Goal: Task Accomplishment & Management: Manage account settings

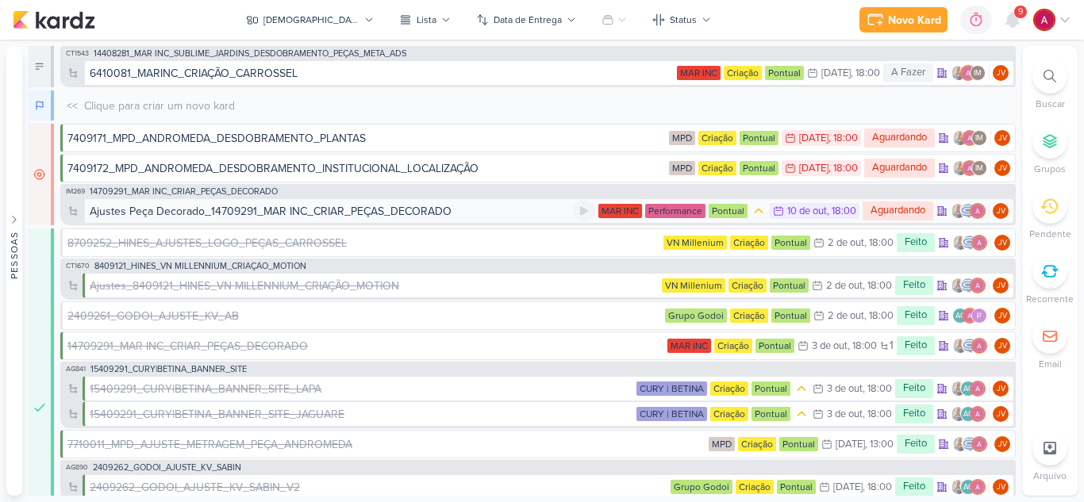
click at [244, 210] on div "Ajustes Peça Decorado_14709291_MAR INC_CRIAR_PEÇAS_DECORADO" at bounding box center [271, 211] width 362 height 17
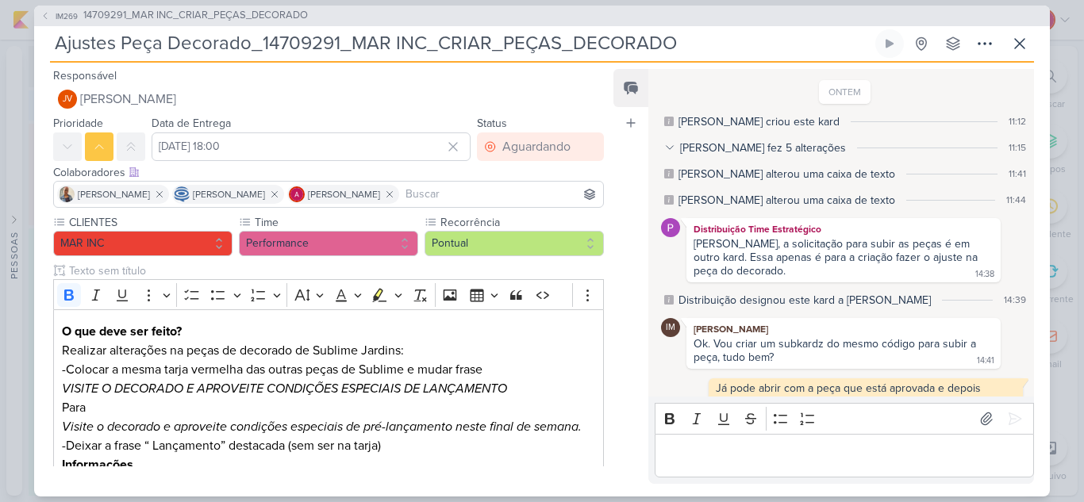
scroll to position [209, 0]
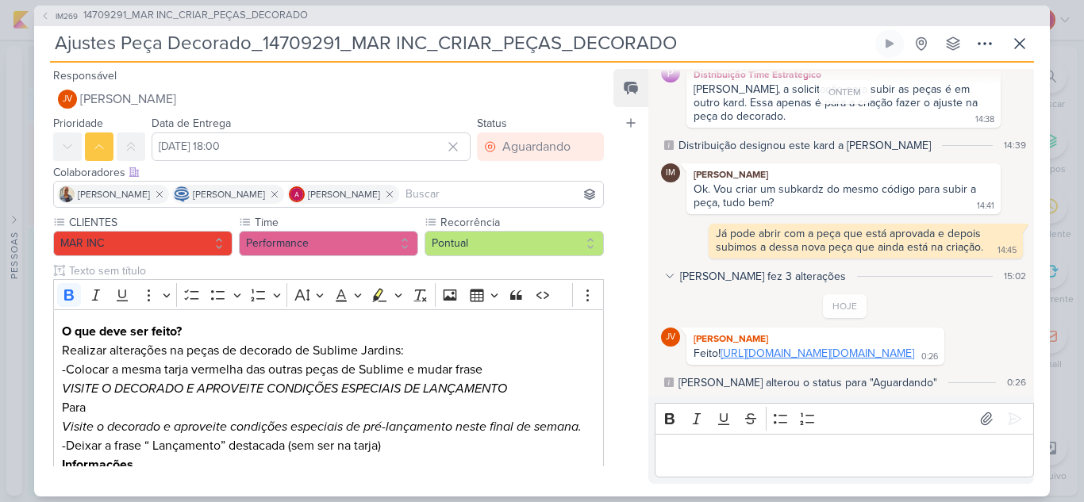
click at [759, 347] on link "[URL][DOMAIN_NAME][DOMAIN_NAME]" at bounding box center [817, 353] width 194 height 13
click at [830, 445] on div "Editor editing area: main" at bounding box center [843, 456] width 379 height 44
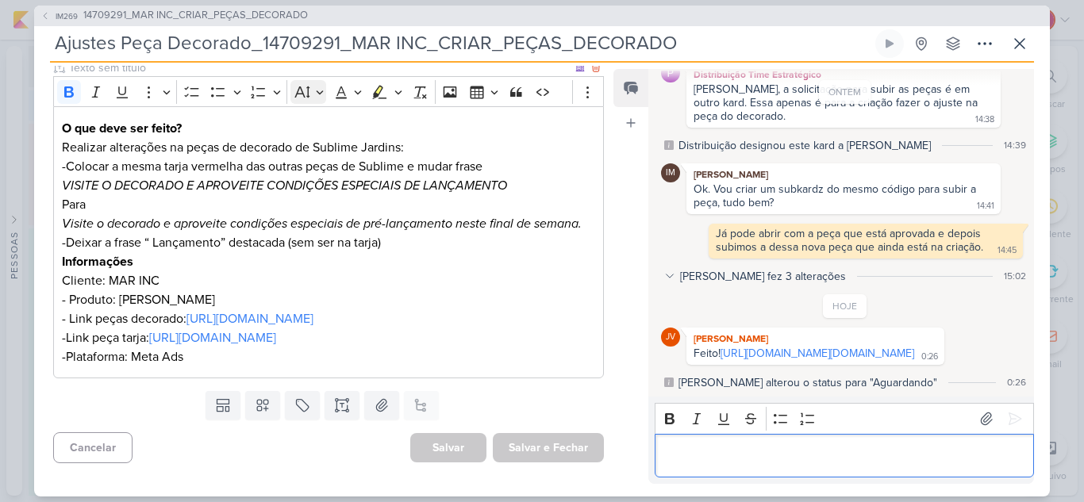
scroll to position [241, 0]
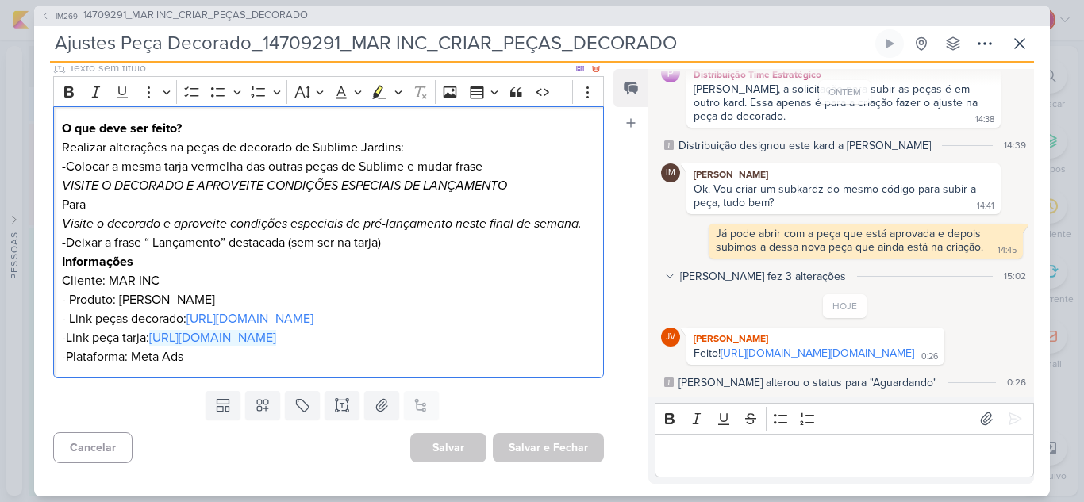
click at [254, 330] on link "[URL][DOMAIN_NAME]" at bounding box center [212, 338] width 127 height 16
click at [772, 455] on p "Editor editing area: main" at bounding box center [843, 455] width 363 height 19
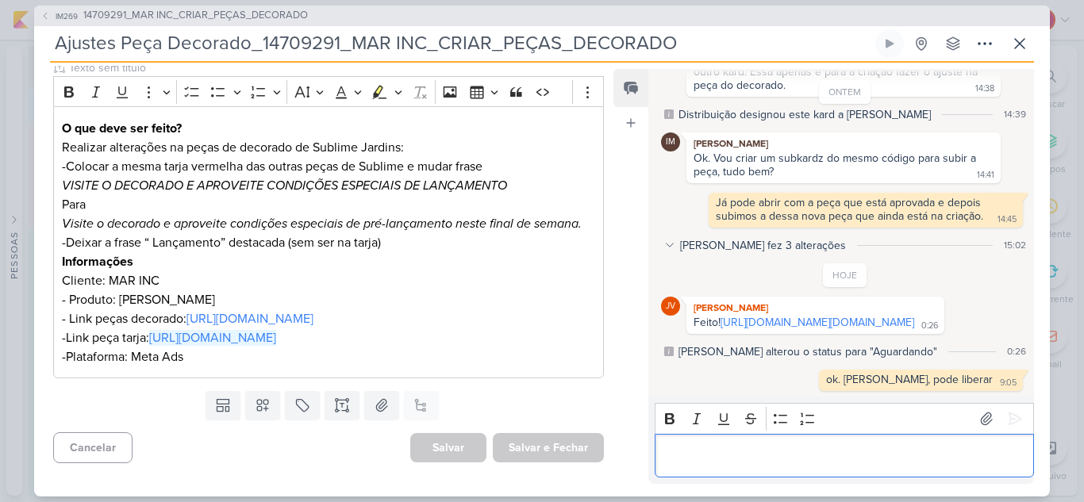
scroll to position [240, 0]
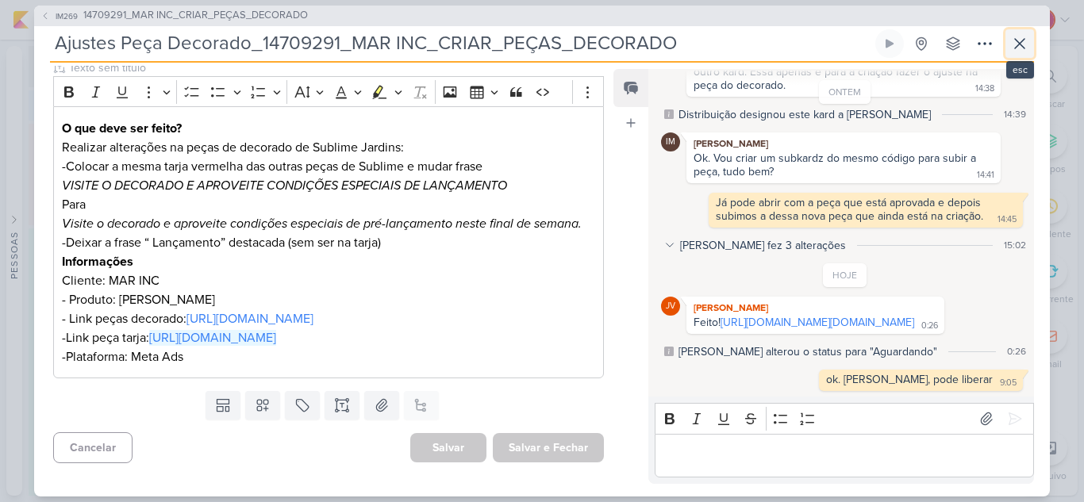
click at [1015, 44] on icon at bounding box center [1019, 43] width 19 height 19
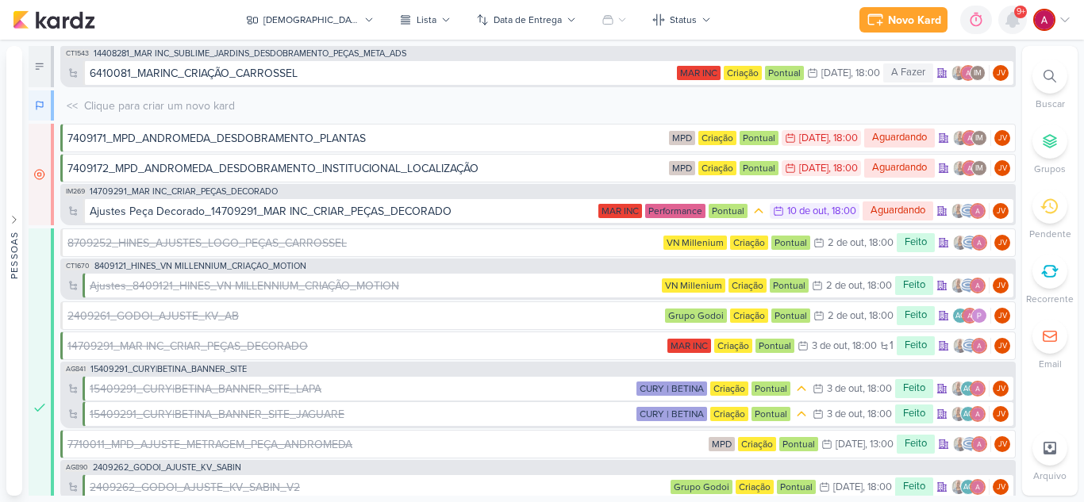
click at [1014, 22] on icon at bounding box center [1012, 20] width 13 height 14
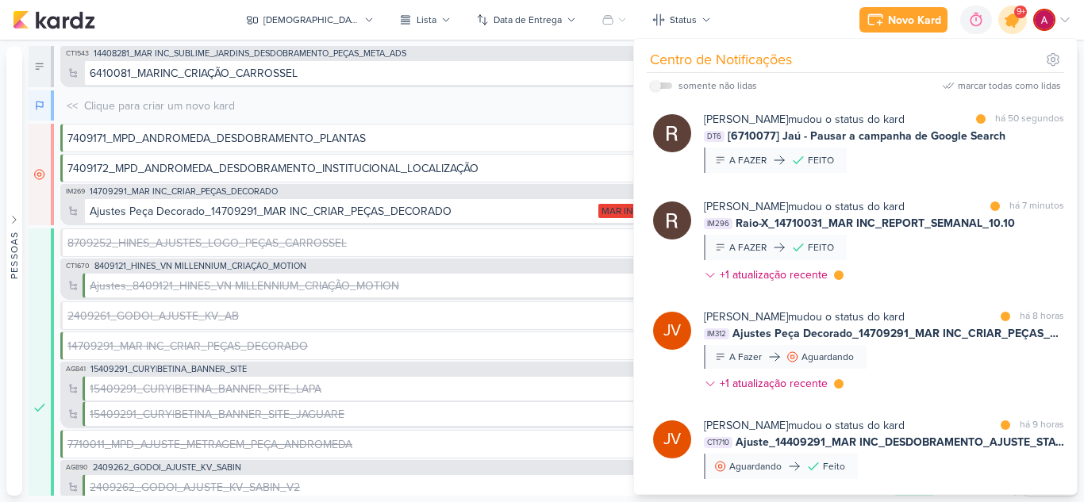
click at [1008, 27] on icon at bounding box center [1012, 19] width 27 height 27
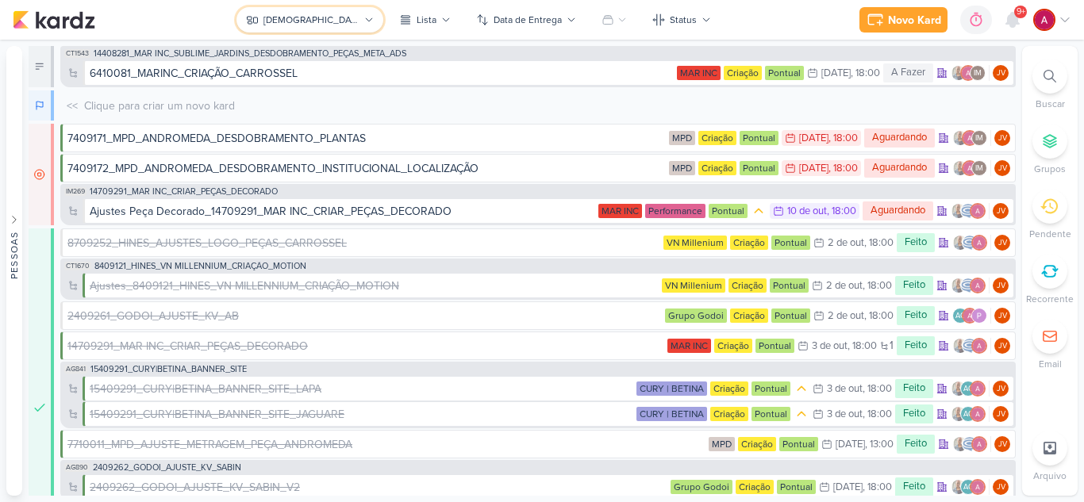
click at [317, 22] on div "[DEMOGRAPHIC_DATA]" at bounding box center [311, 20] width 96 height 14
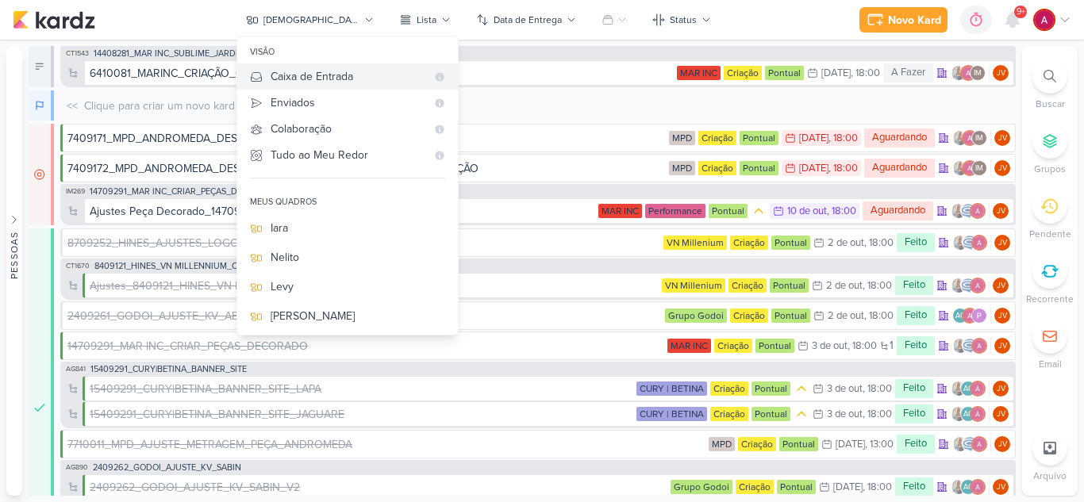
click at [376, 85] on button "Caixa de Entrada" at bounding box center [347, 76] width 221 height 26
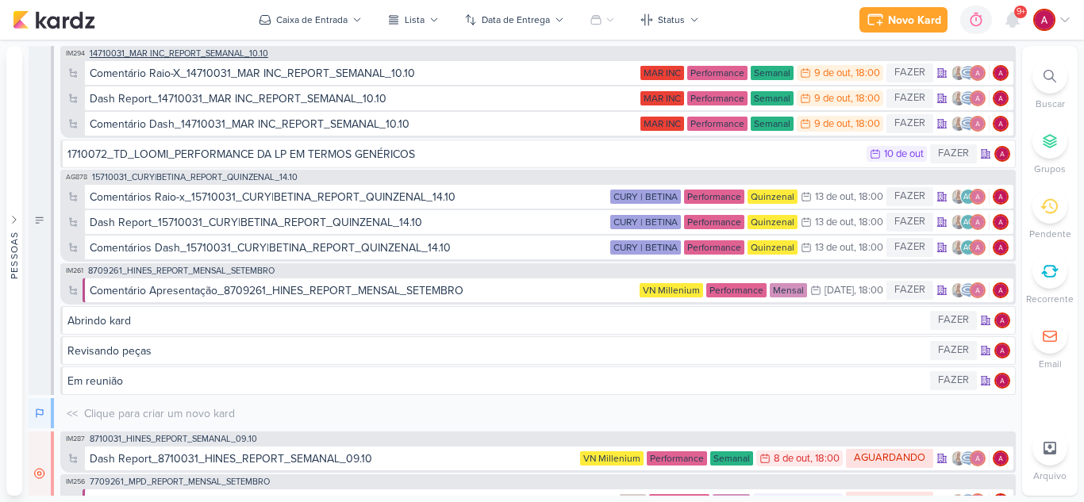
click at [225, 51] on span "14710031_MAR INC_REPORT_SEMANAL_10.10" at bounding box center [179, 53] width 178 height 9
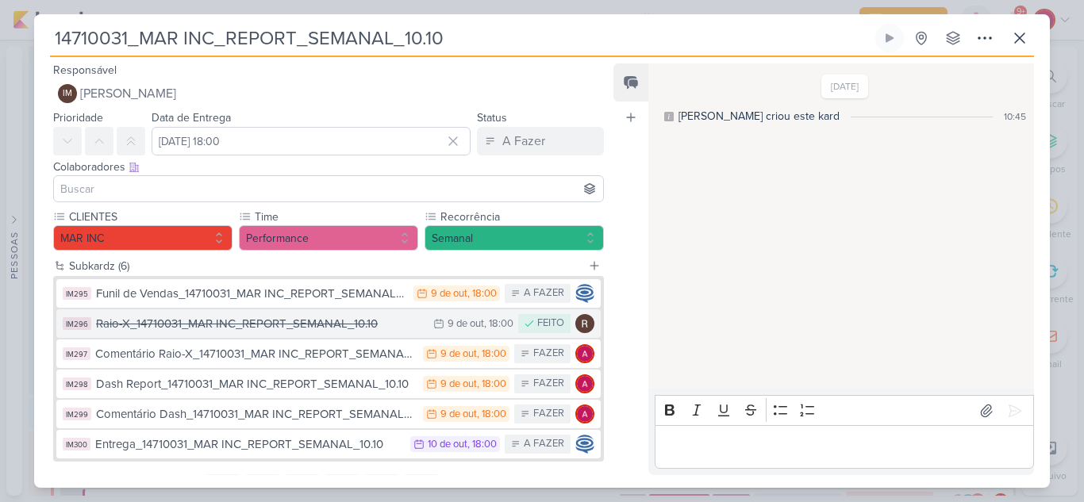
click at [292, 328] on div "Raio-X_14710031_MAR INC_REPORT_SEMANAL_10.10" at bounding box center [260, 324] width 329 height 18
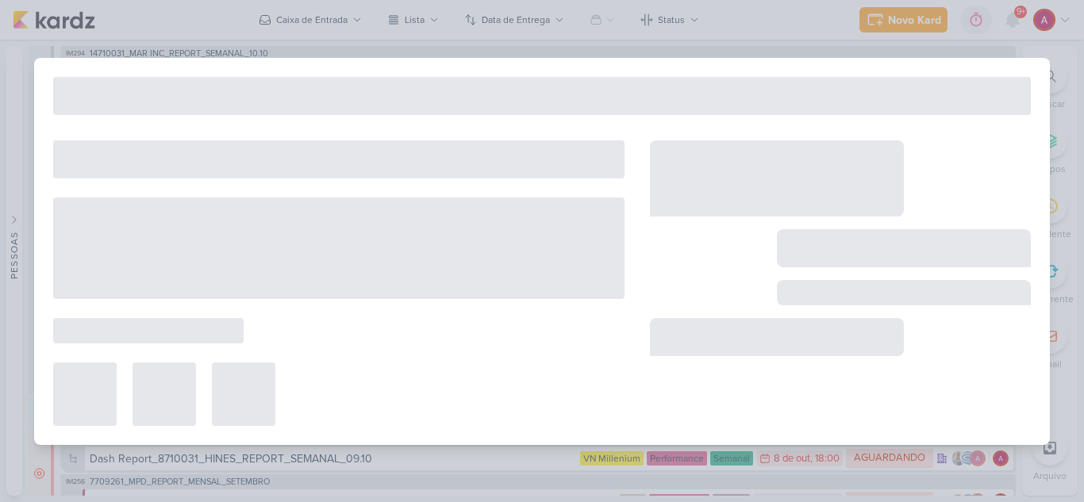
type input "Raio-X_14710031_MAR INC_REPORT_SEMANAL_10.10"
type input "[DATE] 18:00"
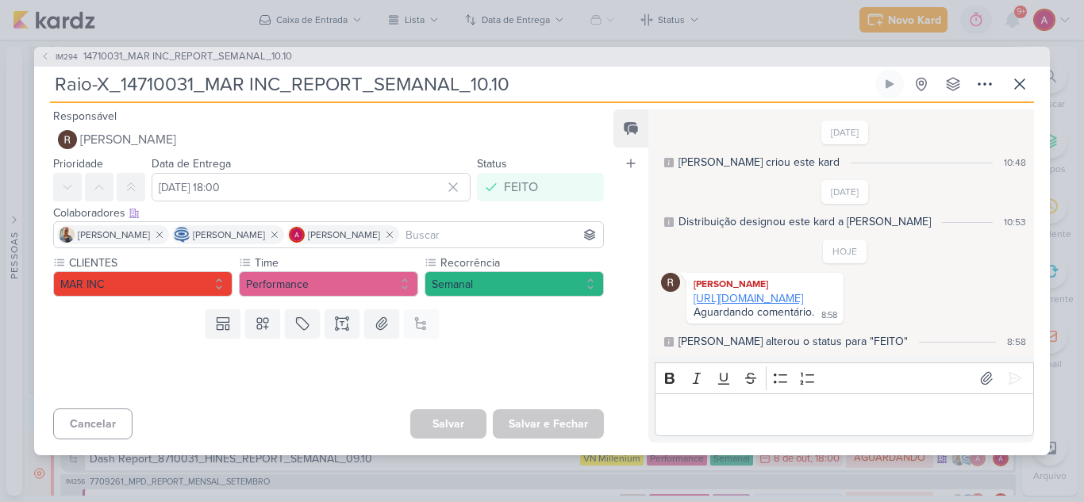
click at [782, 304] on link "[URL][DOMAIN_NAME]" at bounding box center [747, 298] width 109 height 13
drag, startPoint x: 1015, startPoint y: 73, endPoint x: 1015, endPoint y: 41, distance: 31.7
click at [1016, 75] on icon at bounding box center [1019, 84] width 19 height 19
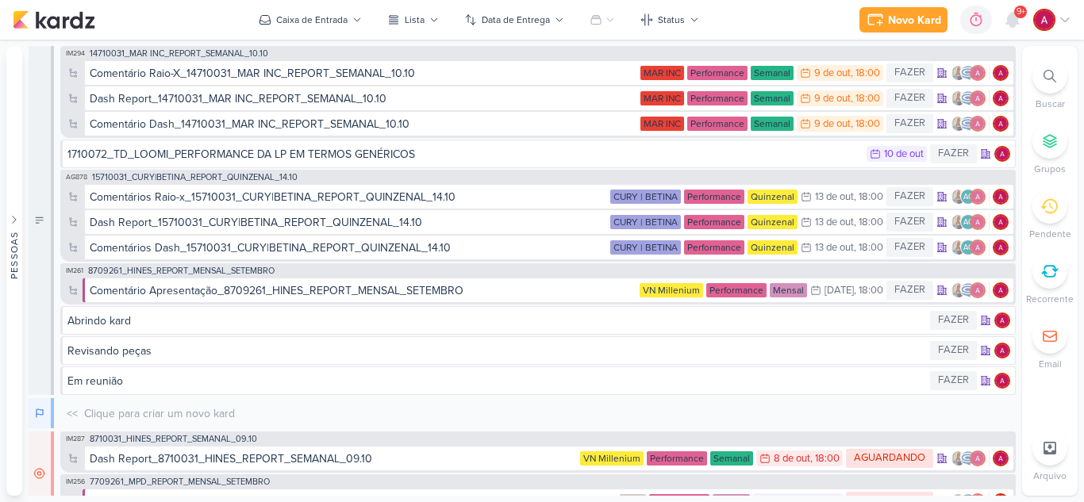
click at [1016, 18] on span "9+" at bounding box center [1020, 12] width 9 height 13
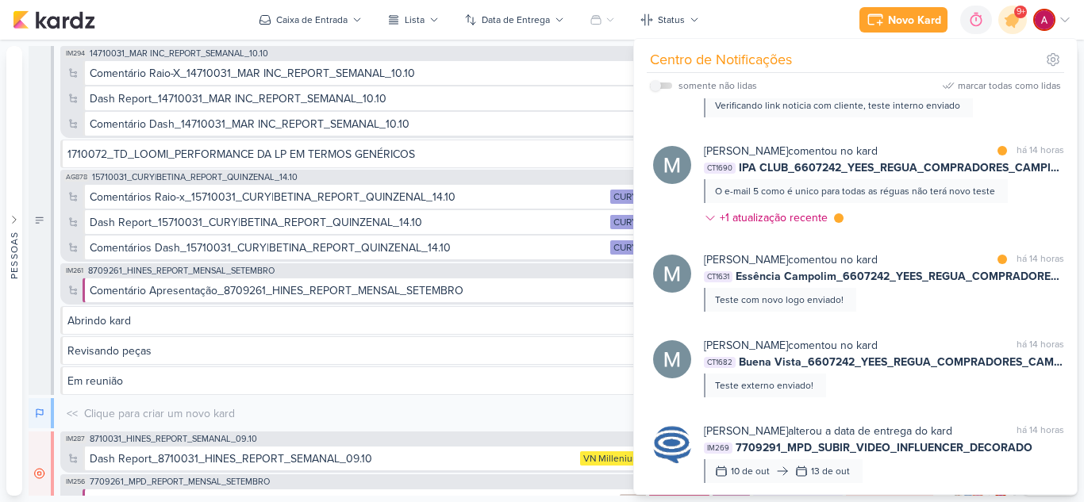
scroll to position [476, 0]
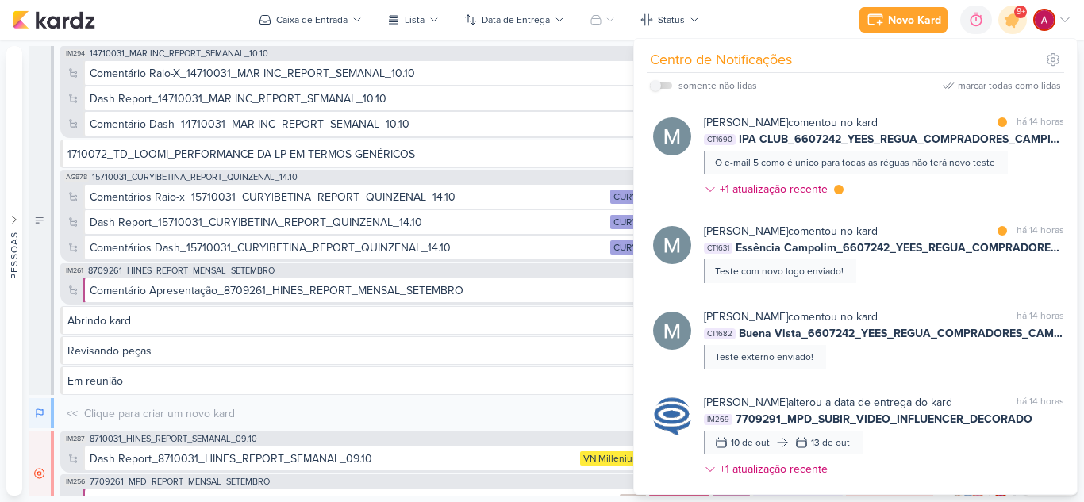
click at [1011, 88] on div "marcar todas como lidas" at bounding box center [1008, 86] width 103 height 14
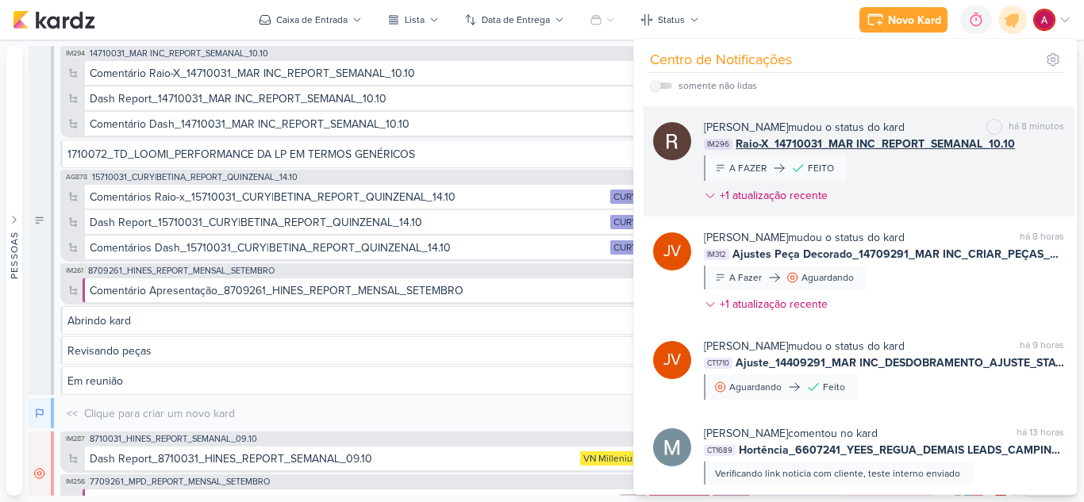
scroll to position [0, 0]
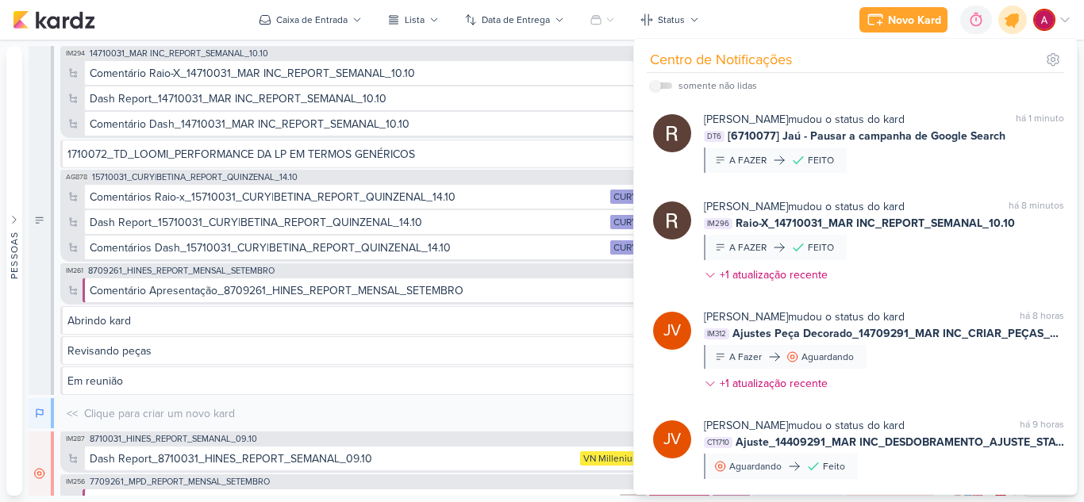
click at [1014, 25] on icon at bounding box center [1012, 19] width 19 height 19
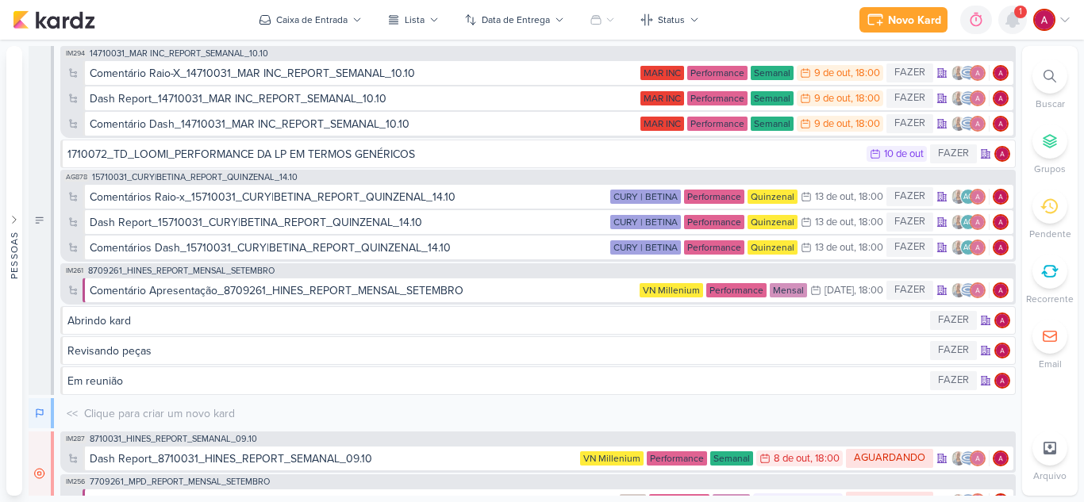
click at [1010, 19] on icon at bounding box center [1012, 20] width 13 height 14
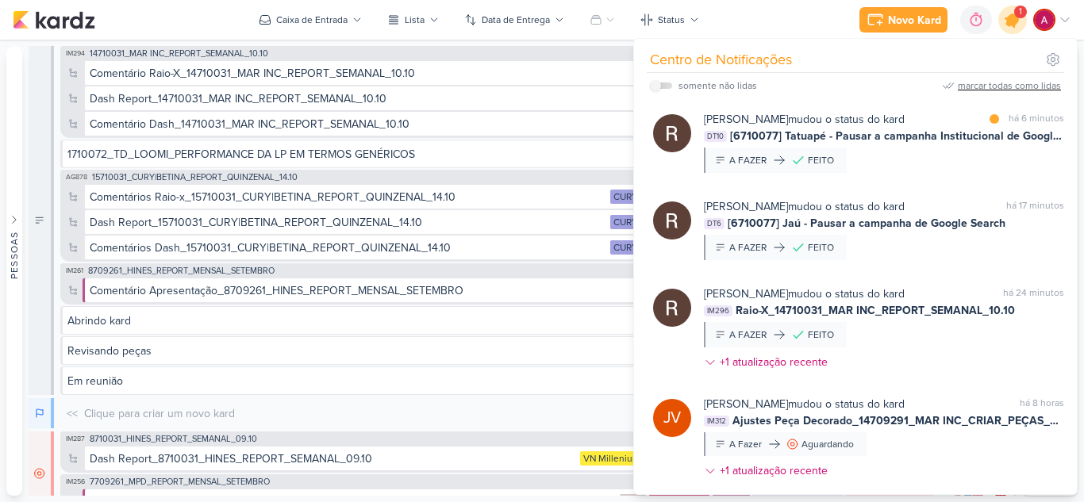
click at [1010, 18] on icon at bounding box center [1012, 19] width 19 height 19
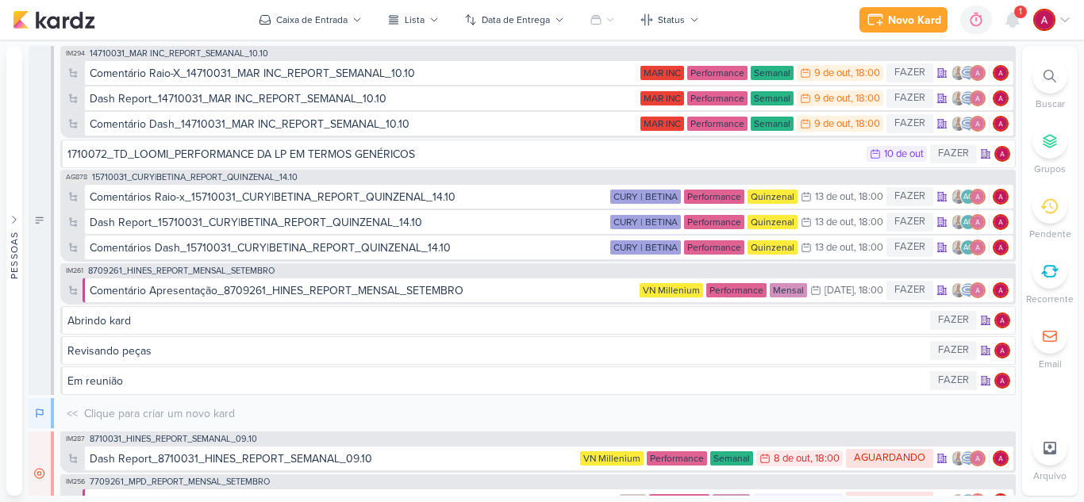
click at [1072, 19] on div "Novo Kard Ctrl + k 0h0m Sessão desligada... Hoje 0h0m Semana 0h0m Mês 0h0m" at bounding box center [542, 20] width 1084 height 40
click at [1069, 21] on icon at bounding box center [1064, 19] width 13 height 13
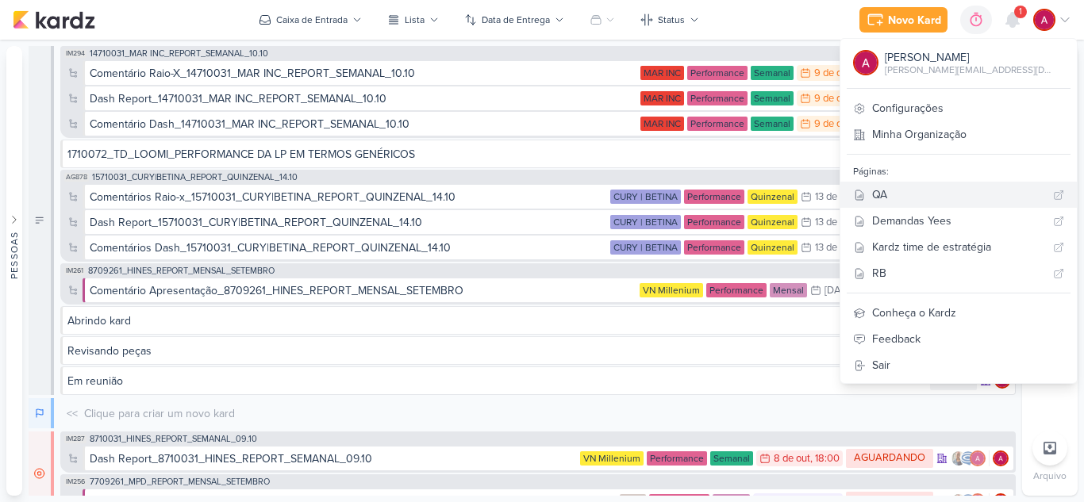
click at [957, 195] on div "QA" at bounding box center [959, 194] width 175 height 17
click at [341, 26] on div "Caixa de Entrada" at bounding box center [311, 20] width 71 height 14
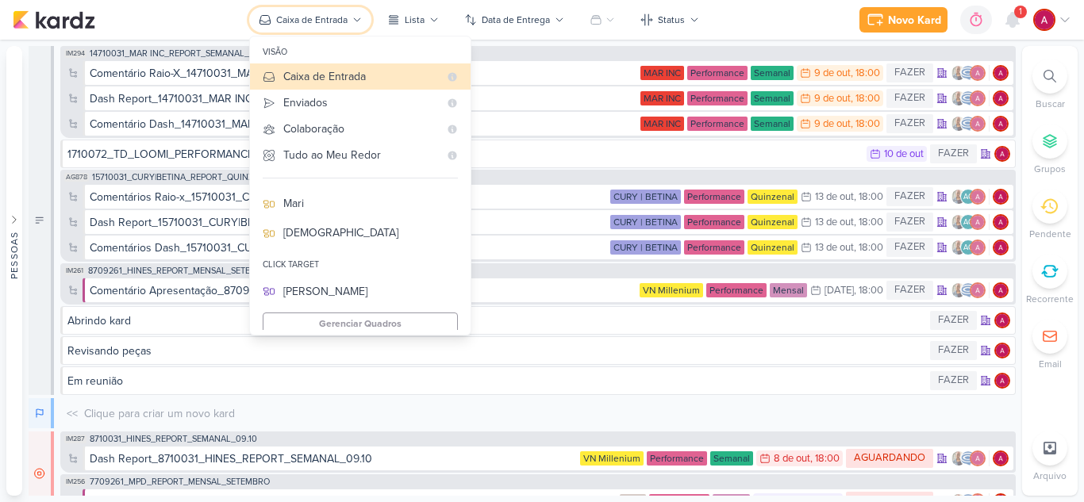
scroll to position [238, 0]
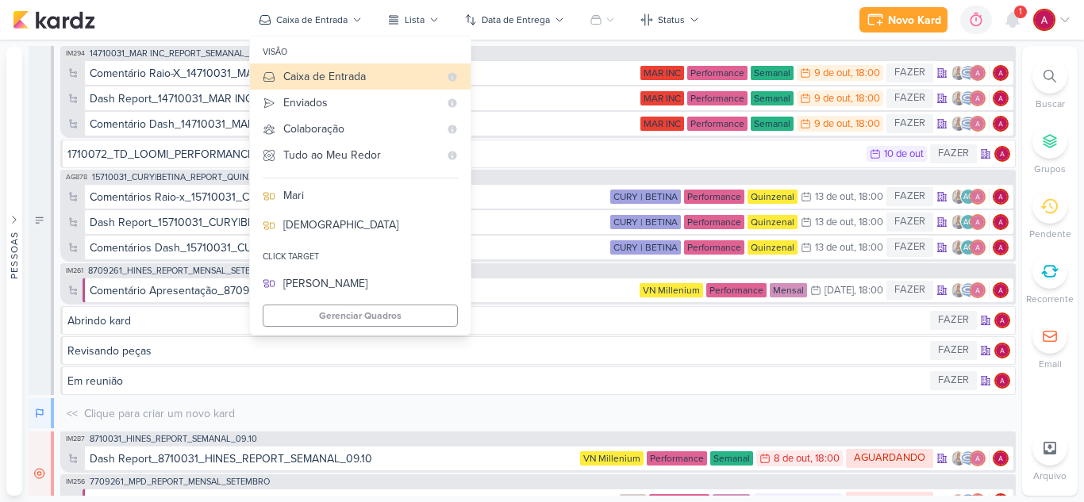
click at [754, 17] on div "Novo Kard Ctrl + k 0h0m Sessão desligada... Hoje 0h0m Semana 0h0m Mês 0h0m" at bounding box center [542, 20] width 1058 height 40
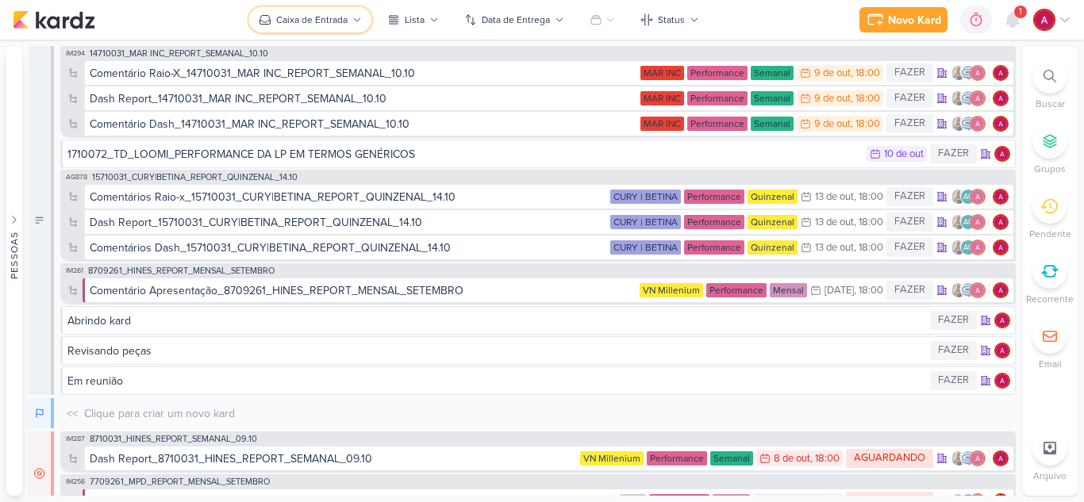
click at [318, 20] on div "Caixa de Entrada" at bounding box center [311, 20] width 71 height 14
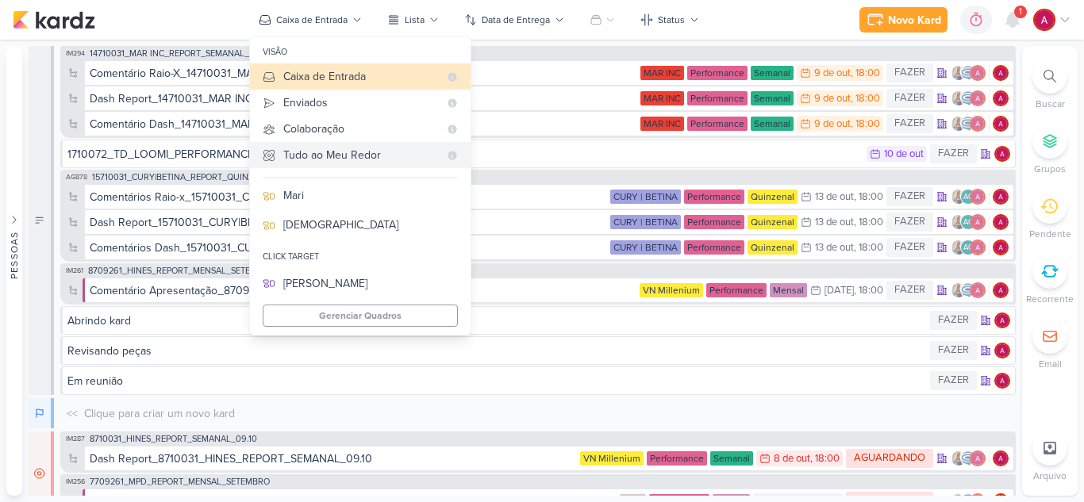
click at [315, 153] on div "Tudo ao Meu Redor" at bounding box center [360, 155] width 155 height 17
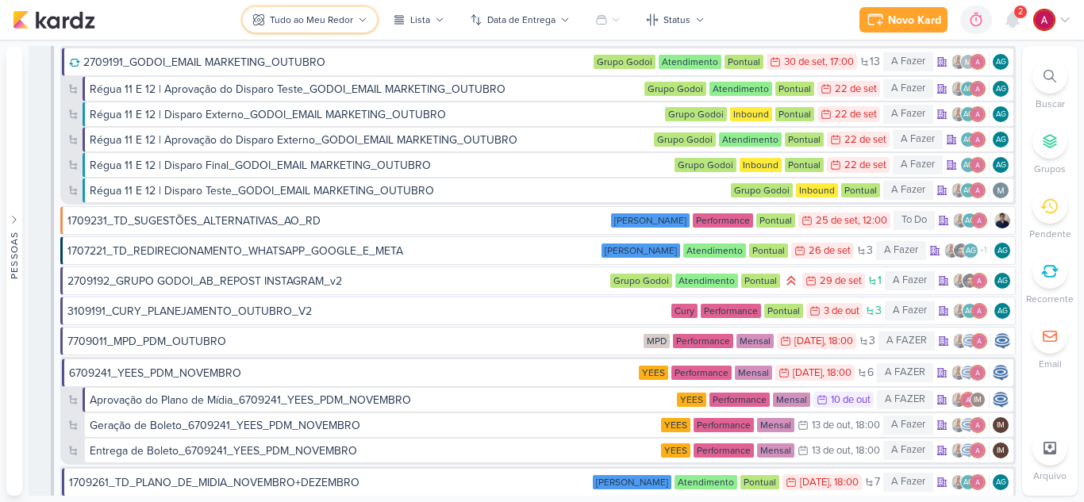
click at [301, 21] on div "Tudo ao Meu Redor" at bounding box center [311, 20] width 83 height 14
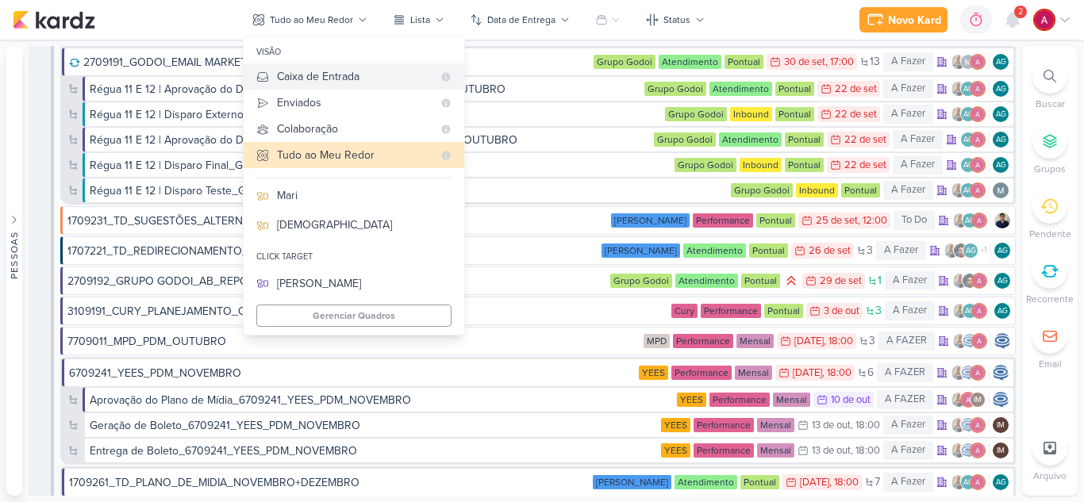
click at [311, 71] on div "Caixa de Entrada" at bounding box center [354, 76] width 155 height 17
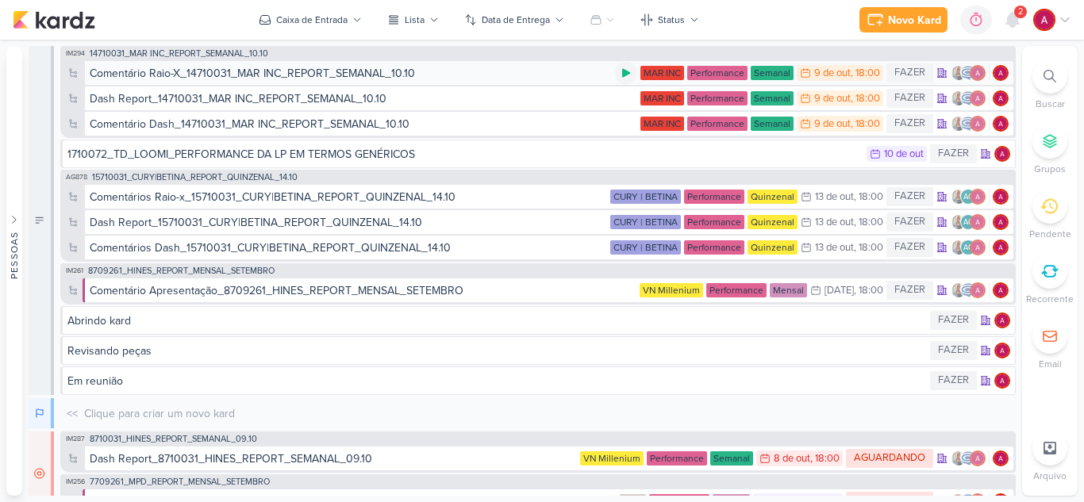
click at [622, 74] on icon at bounding box center [626, 73] width 8 height 9
click at [570, 71] on div "Comentário Raio-X_14710031_MAR INC_REPORT_SEMANAL_10.10" at bounding box center [352, 73] width 525 height 17
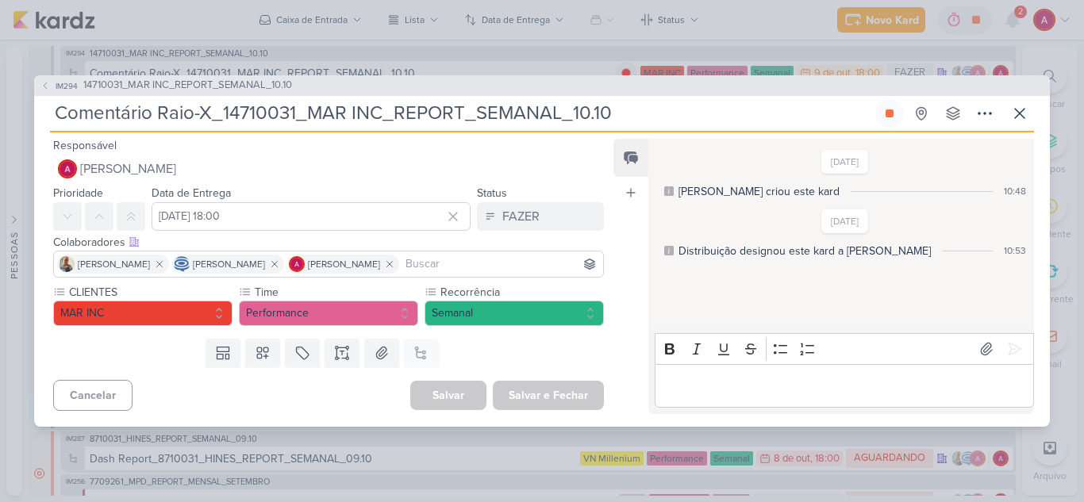
click at [549, 201] on div "Status FAZER" at bounding box center [540, 207] width 127 height 48
click at [539, 214] on button "FAZER" at bounding box center [540, 216] width 127 height 29
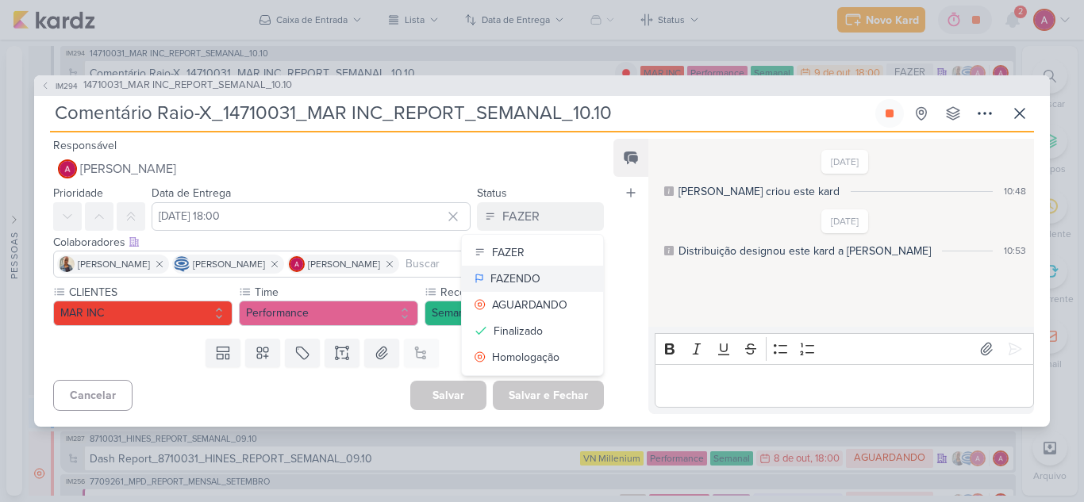
click at [516, 274] on div "FAZENDO" at bounding box center [515, 279] width 50 height 17
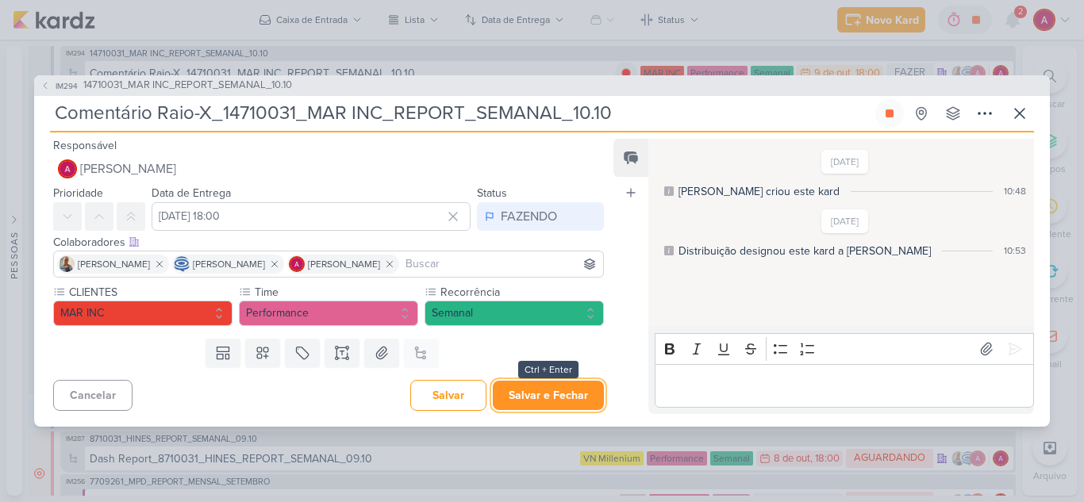
click at [527, 390] on button "Salvar e Fechar" at bounding box center [548, 395] width 111 height 29
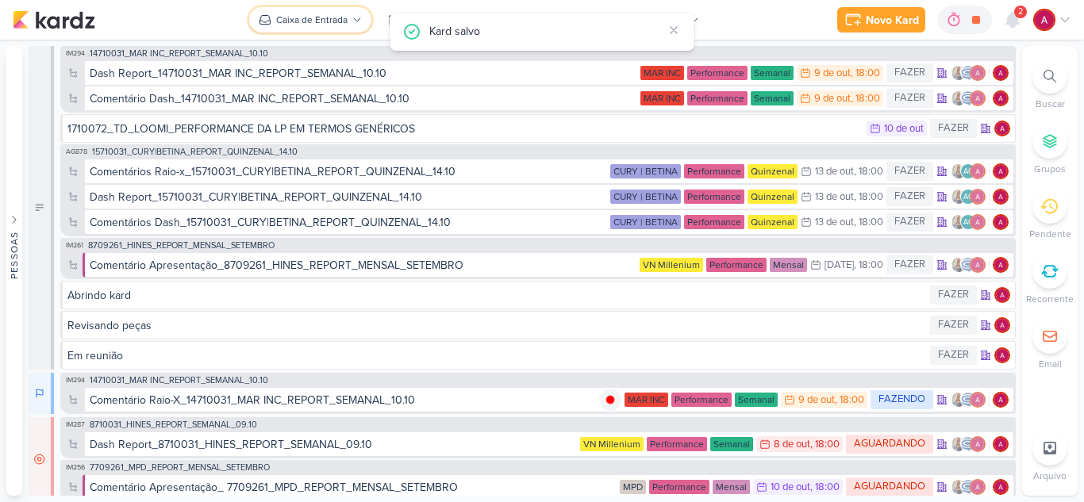
click at [320, 17] on div "Caixa de Entrada" at bounding box center [311, 20] width 71 height 14
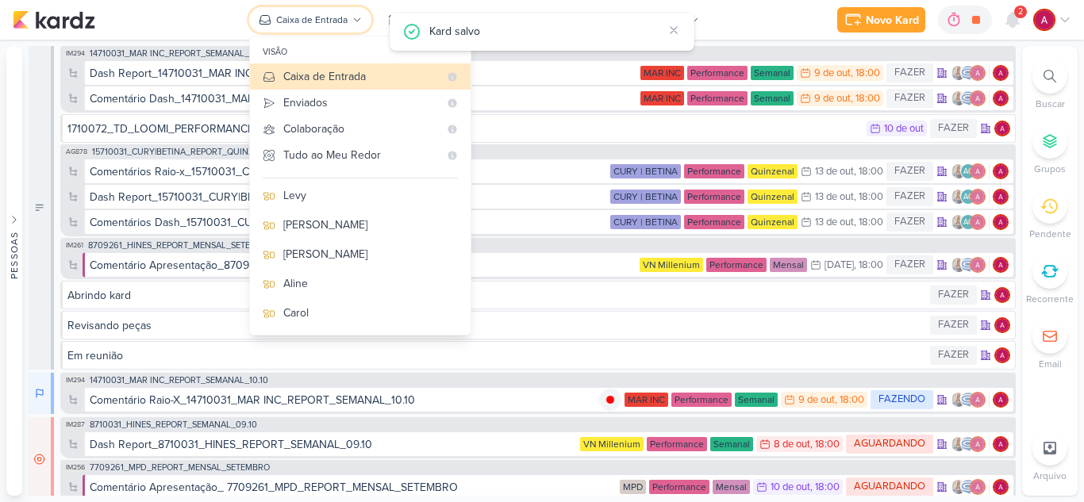
scroll to position [162, 0]
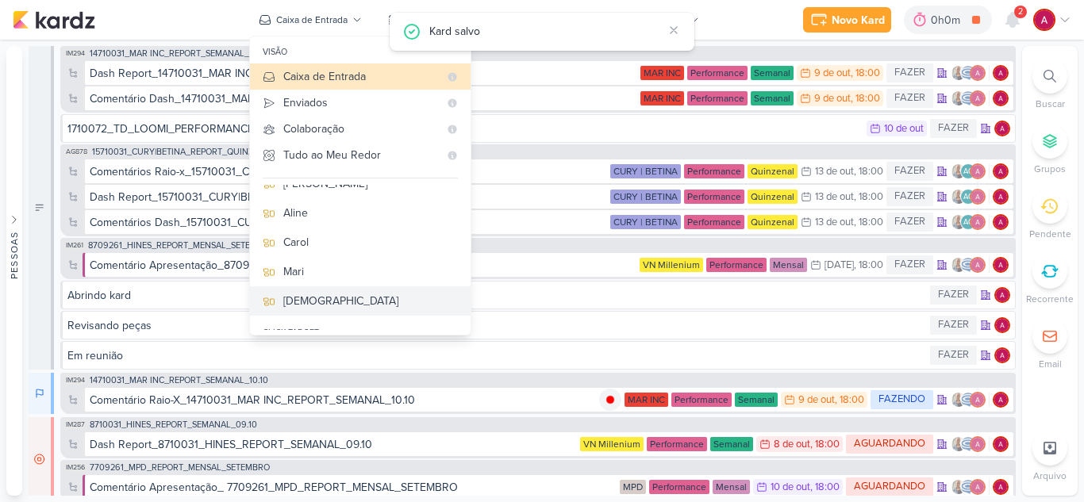
click at [316, 294] on div "[DEMOGRAPHIC_DATA]" at bounding box center [370, 301] width 175 height 17
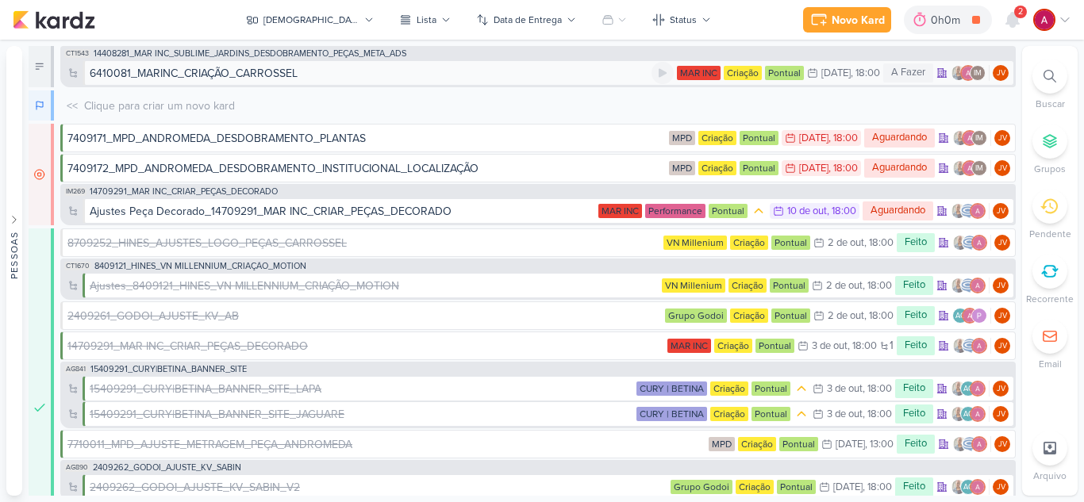
click at [320, 71] on div "6410081_MARINC_CRIAÇÃO_CARROSSEL" at bounding box center [371, 73] width 562 height 17
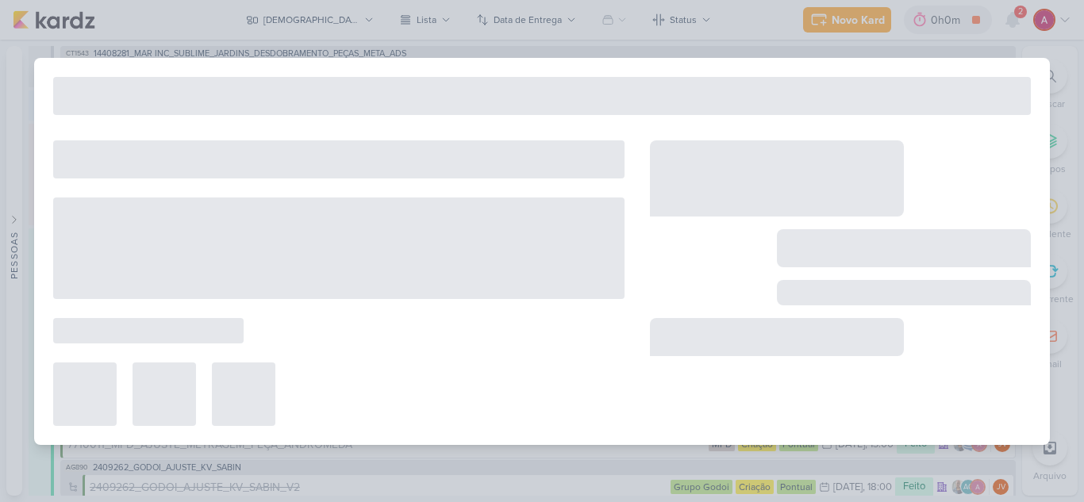
type input "6410081_MARINC_CRIAÇÃO_CARROSSEL"
type input "[DATE] 18:00"
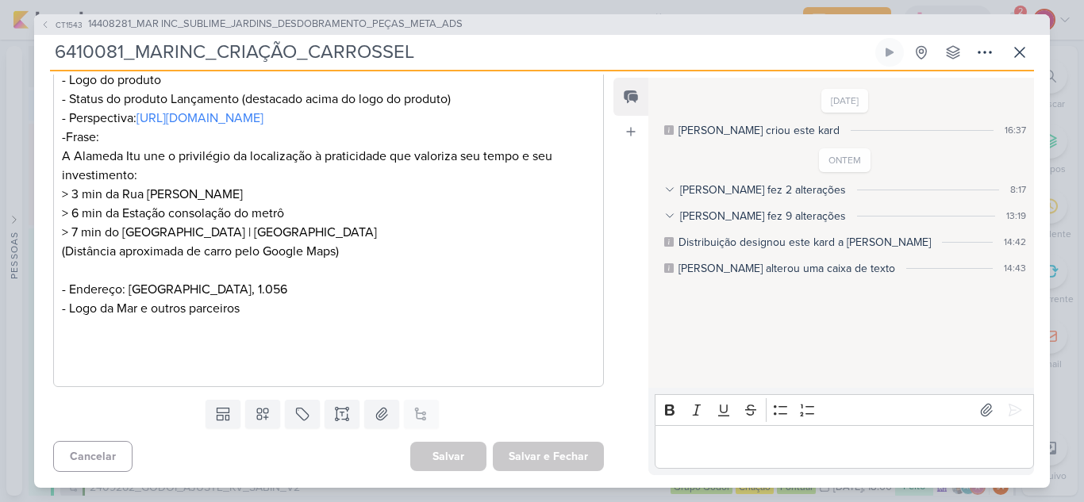
scroll to position [1326, 0]
click at [1023, 48] on icon at bounding box center [1020, 53] width 10 height 10
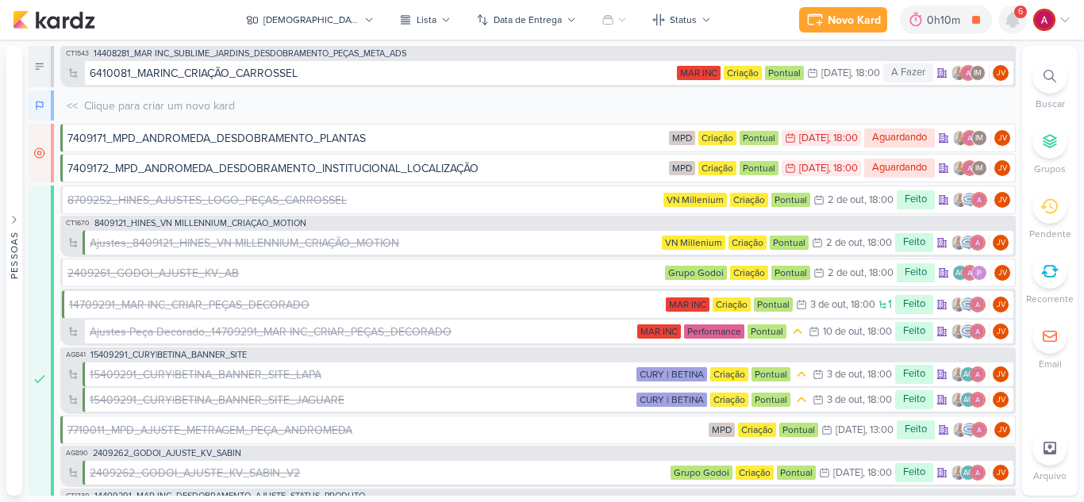
click at [1015, 20] on icon at bounding box center [1012, 20] width 13 height 14
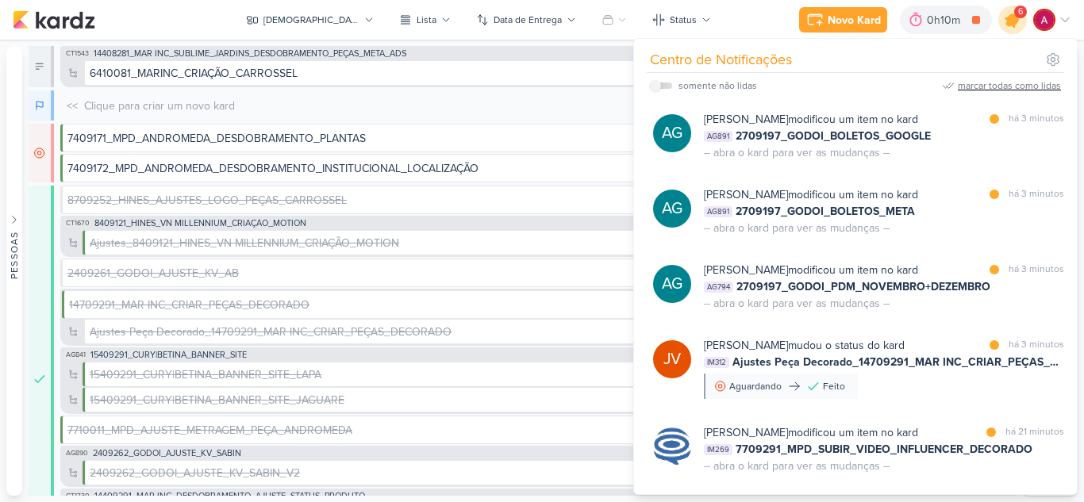
click at [1015, 20] on icon at bounding box center [1012, 19] width 19 height 19
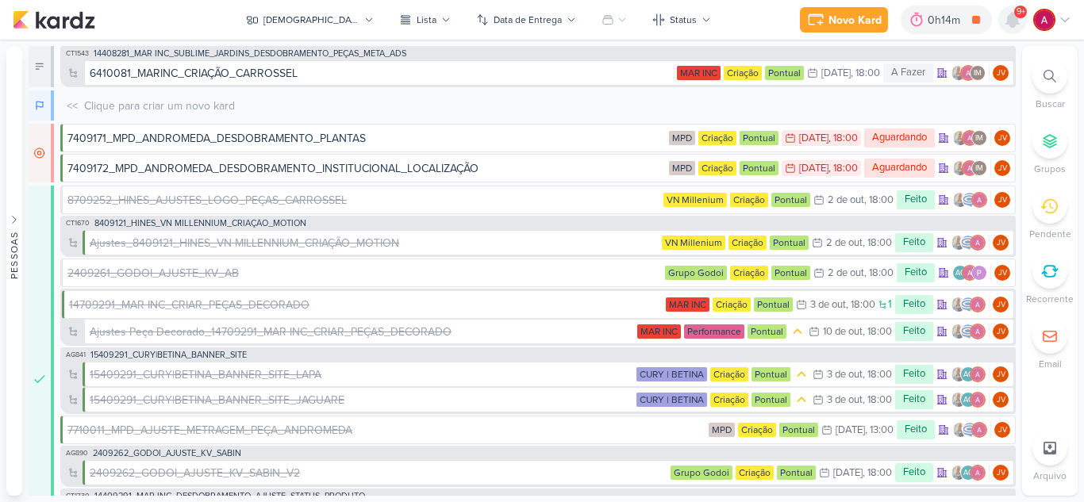
click at [1012, 13] on icon at bounding box center [1012, 20] width 13 height 14
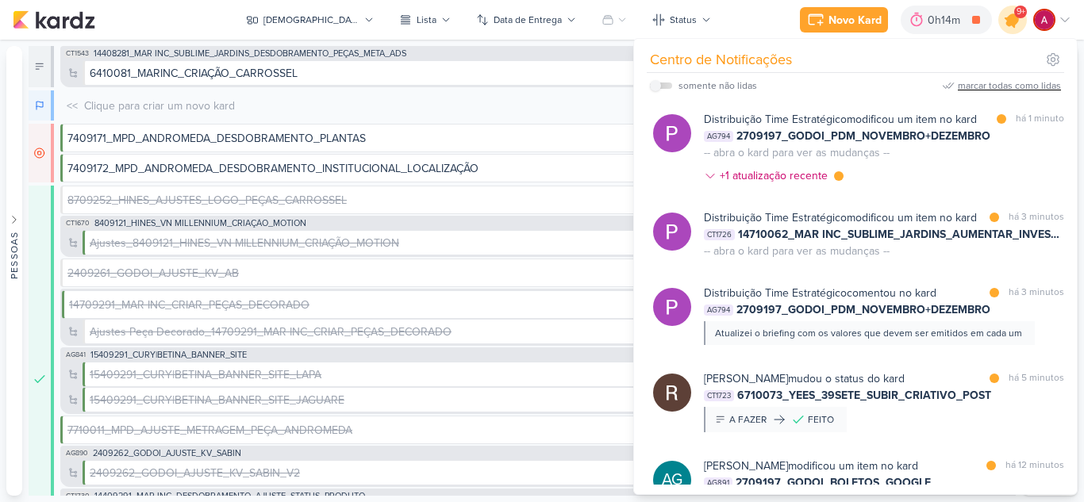
click at [1012, 13] on icon at bounding box center [1012, 19] width 27 height 27
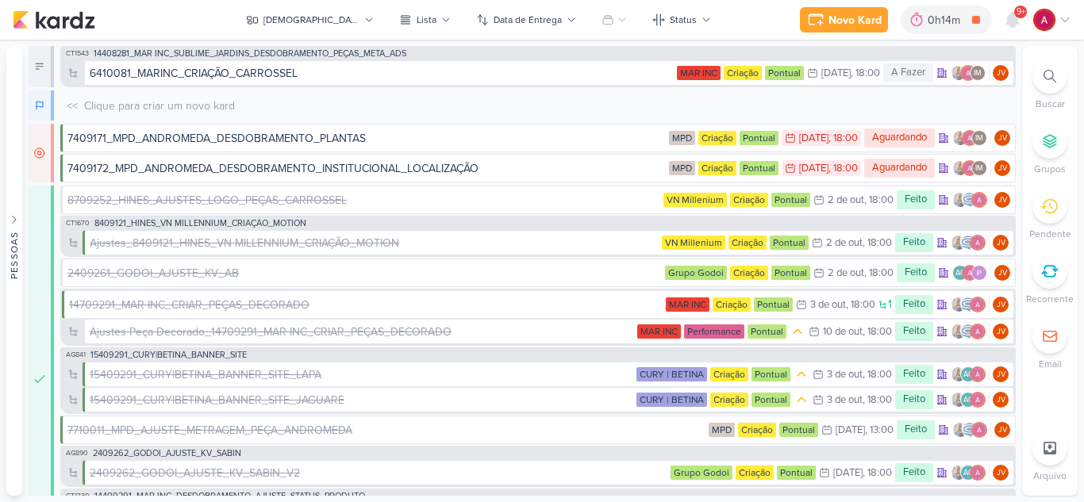
click at [1046, 78] on icon at bounding box center [1049, 76] width 13 height 13
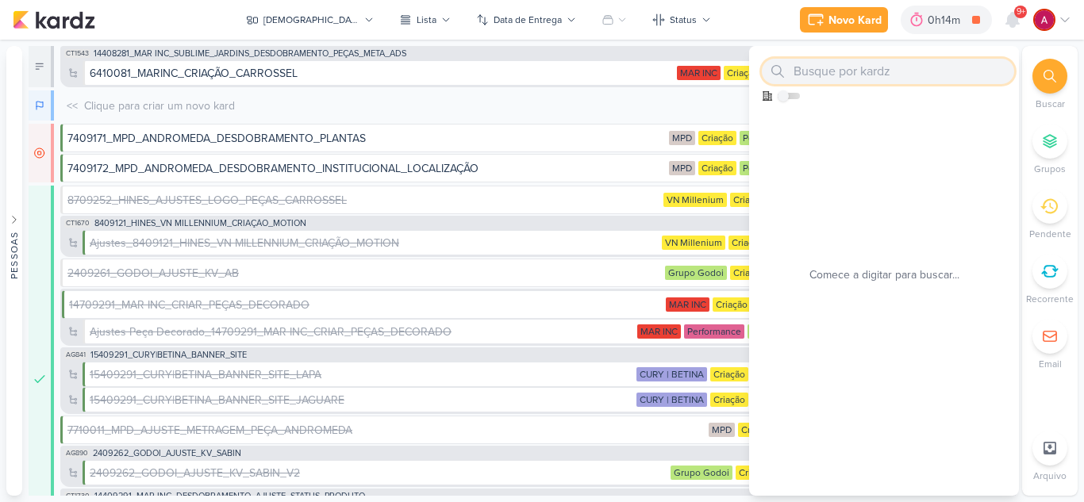
paste input "Meta Ads_14710062_MAR INC_SUBLIME_JARDINS_AUMENTAR_INVESTIMENTO_CAMPANHA"
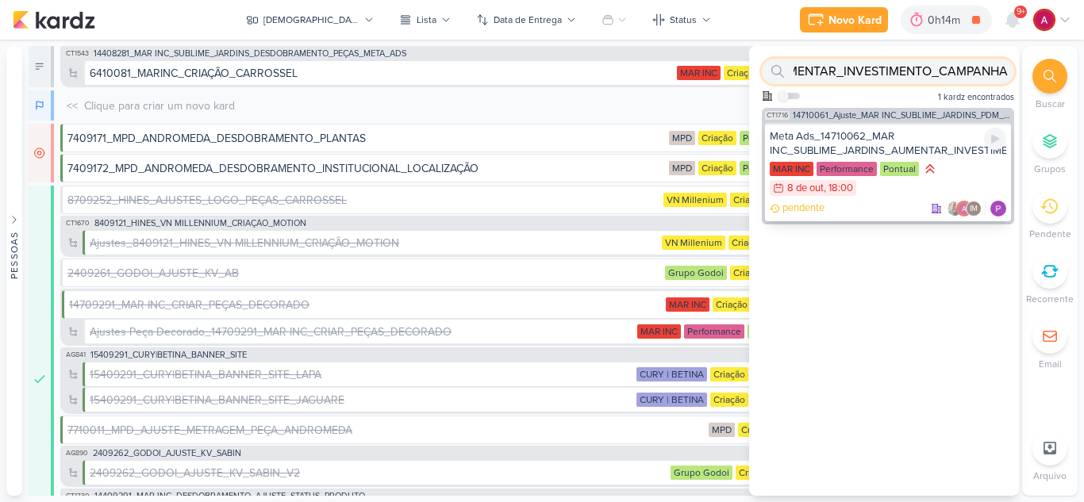
type input "Meta Ads_14710062_MAR INC_SUBLIME_JARDINS_AUMENTAR_INVESTIMENTO_CAMPANHA"
click at [857, 142] on div "Meta Ads_14710062_MAR INC_SUBLIME_JARDINS_AUMENTAR_INVESTIMENTO_CAMPANHA" at bounding box center [887, 143] width 236 height 29
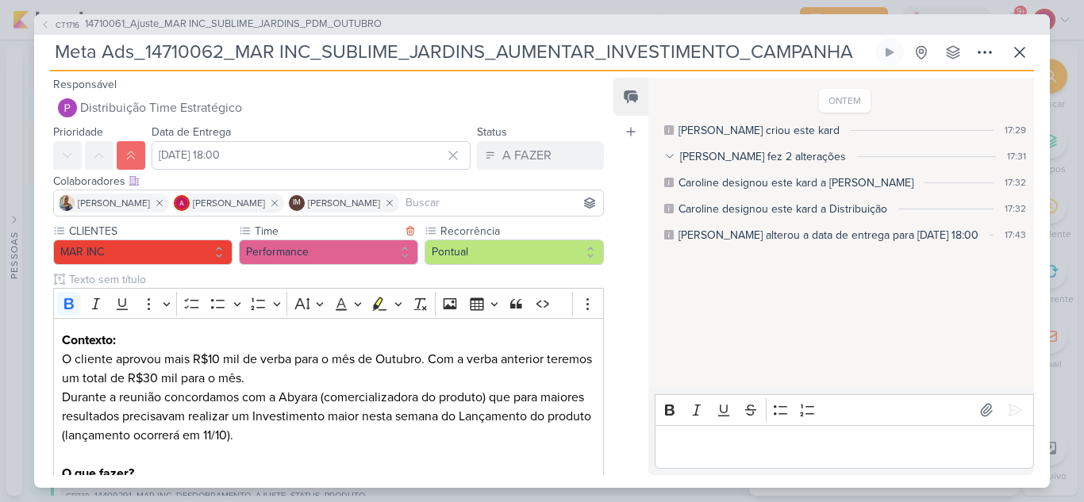
scroll to position [298, 0]
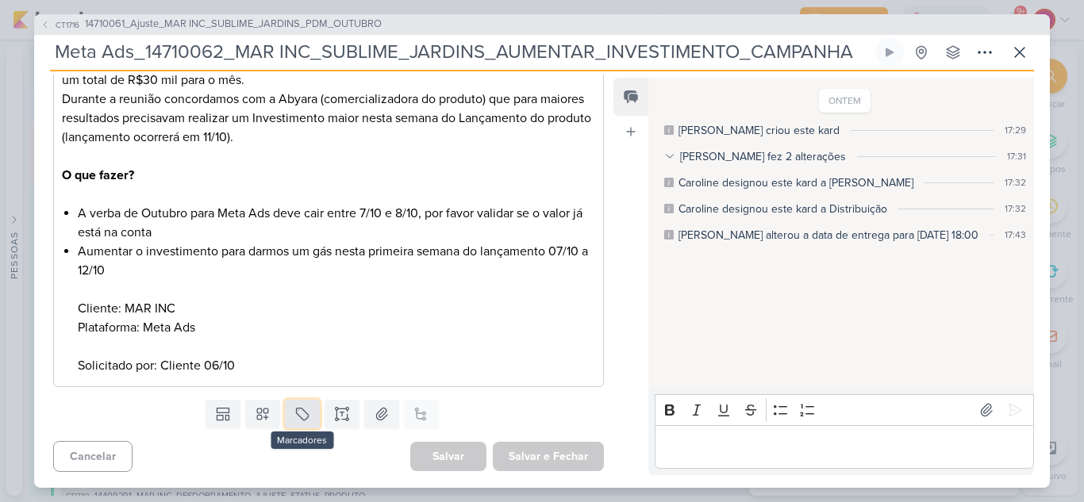
click at [297, 420] on icon at bounding box center [302, 414] width 16 height 16
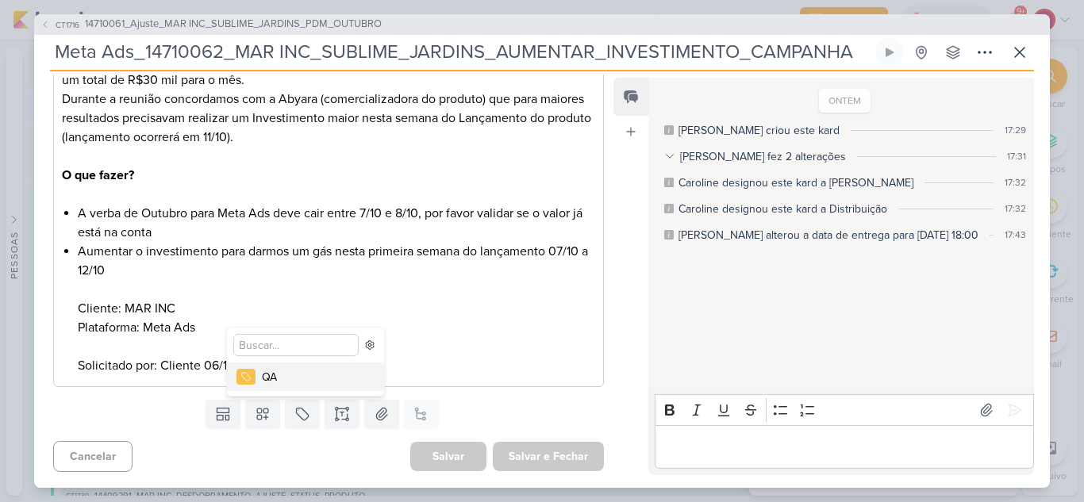
click at [292, 381] on div "QA" at bounding box center [313, 377] width 103 height 17
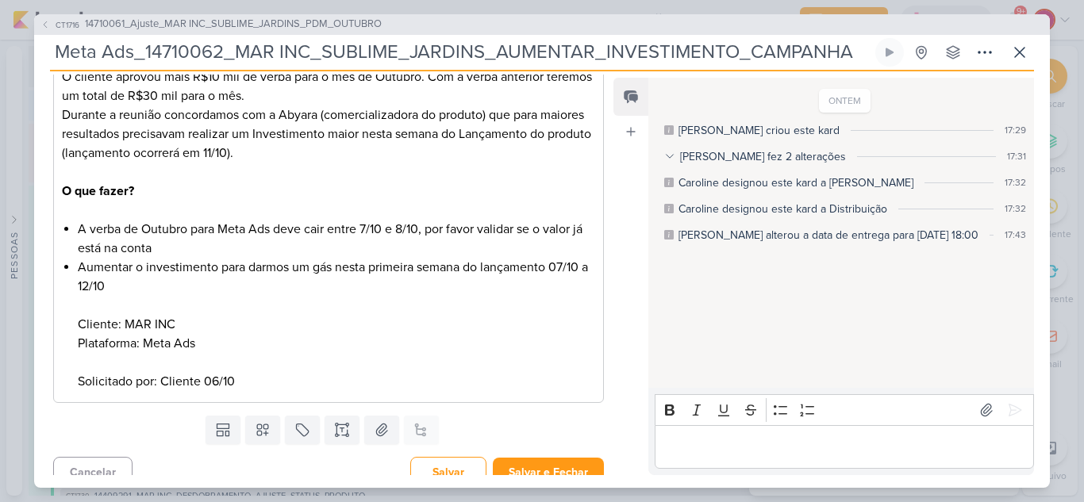
scroll to position [351, 0]
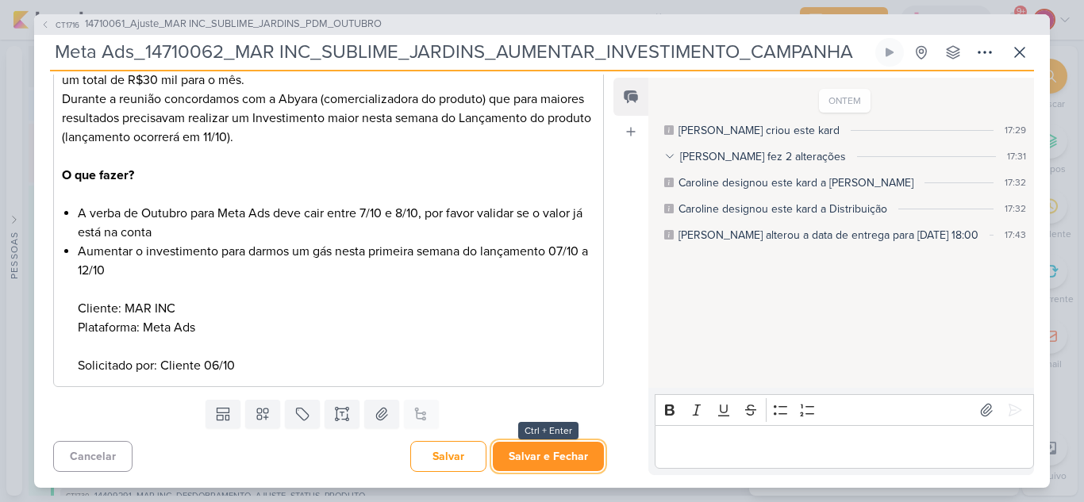
click at [546, 455] on button "Salvar e Fechar" at bounding box center [548, 456] width 111 height 29
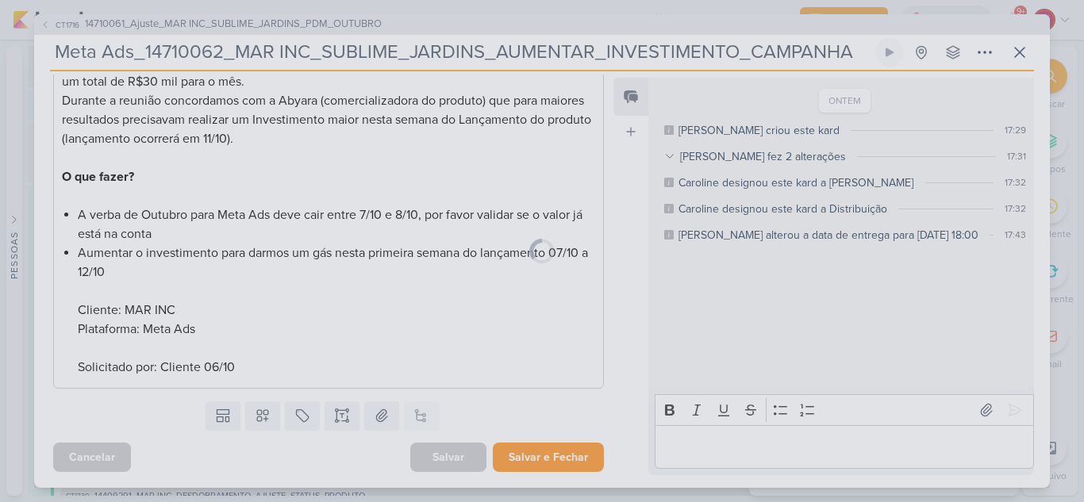
scroll to position [350, 0]
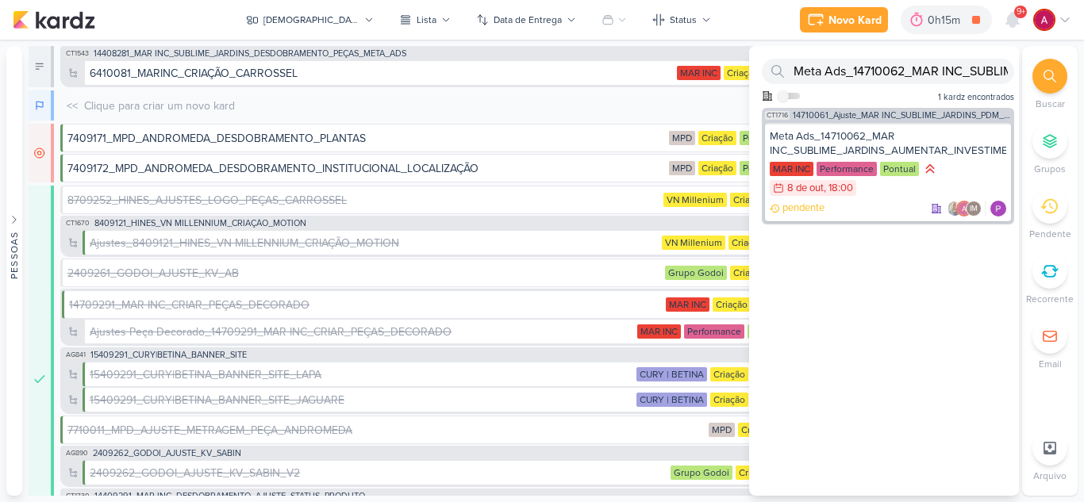
click at [1044, 71] on icon at bounding box center [1049, 76] width 13 height 13
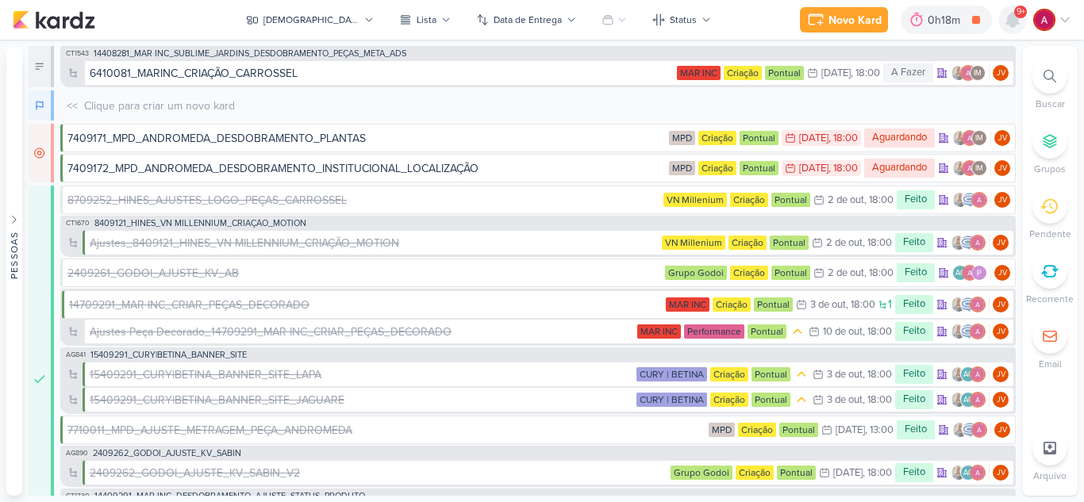
click at [1015, 20] on icon at bounding box center [1012, 20] width 13 height 14
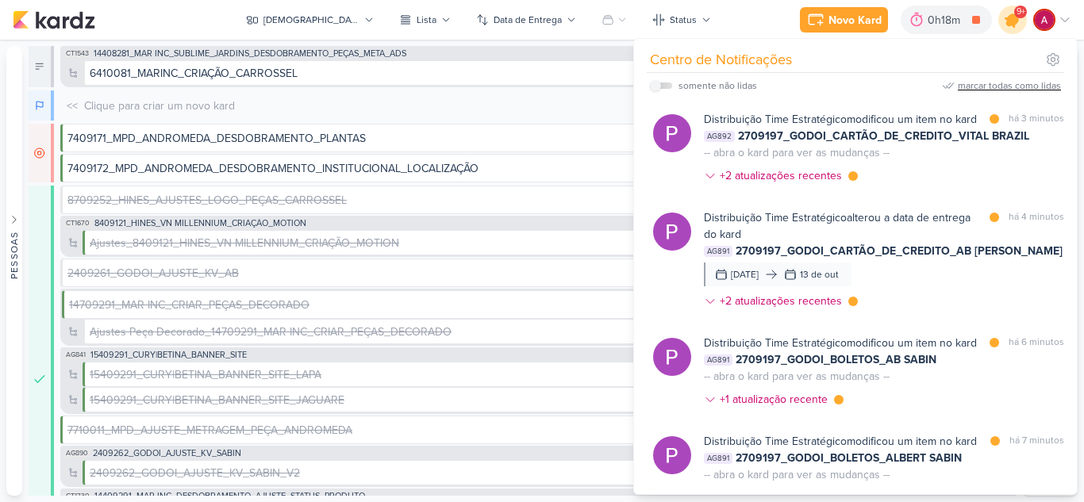
click at [1015, 20] on icon at bounding box center [1012, 19] width 19 height 19
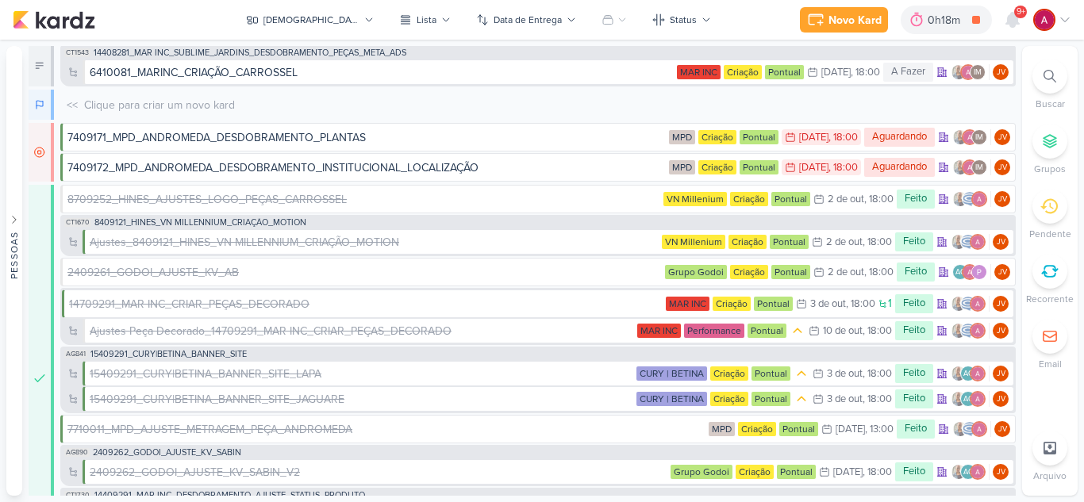
scroll to position [0, 0]
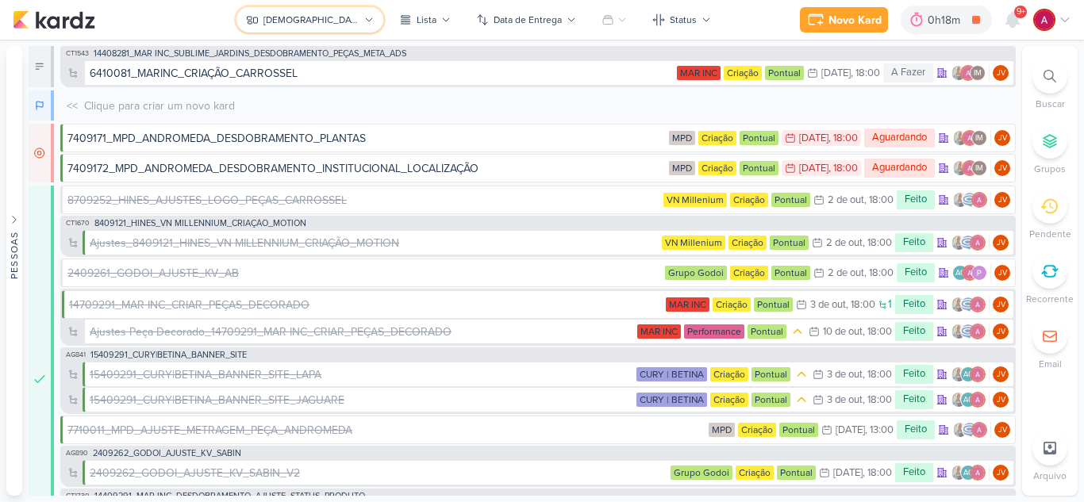
click at [307, 23] on div "[DEMOGRAPHIC_DATA]" at bounding box center [311, 20] width 96 height 14
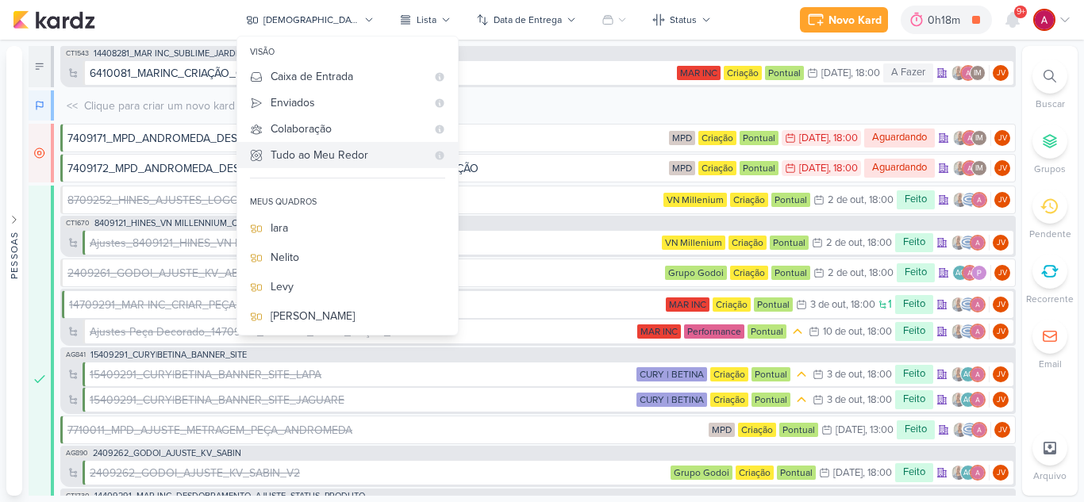
click at [382, 159] on div "Tudo ao Meu Redor" at bounding box center [348, 155] width 155 height 17
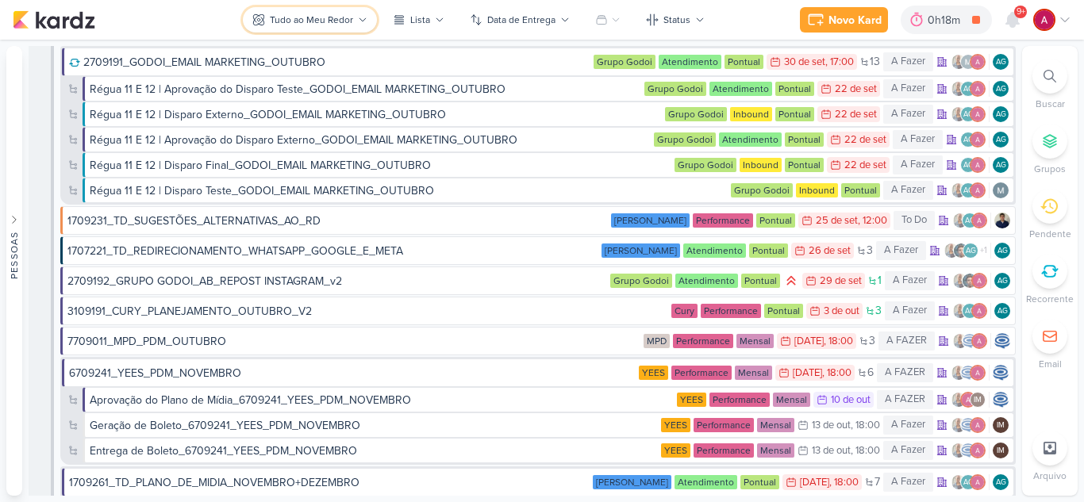
click at [327, 27] on button "Tudo ao Meu Redor" at bounding box center [310, 19] width 134 height 25
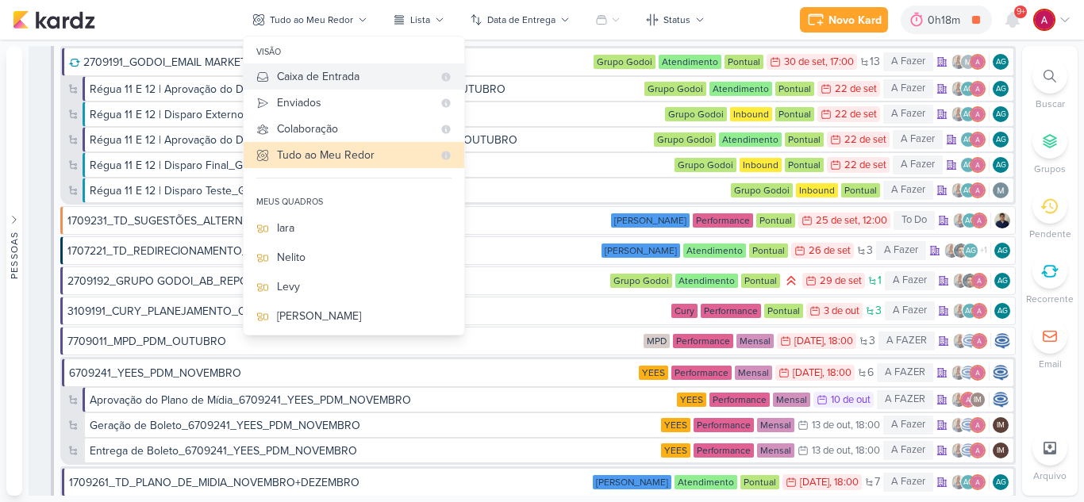
click at [314, 75] on div "Caixa de Entrada" at bounding box center [354, 76] width 155 height 17
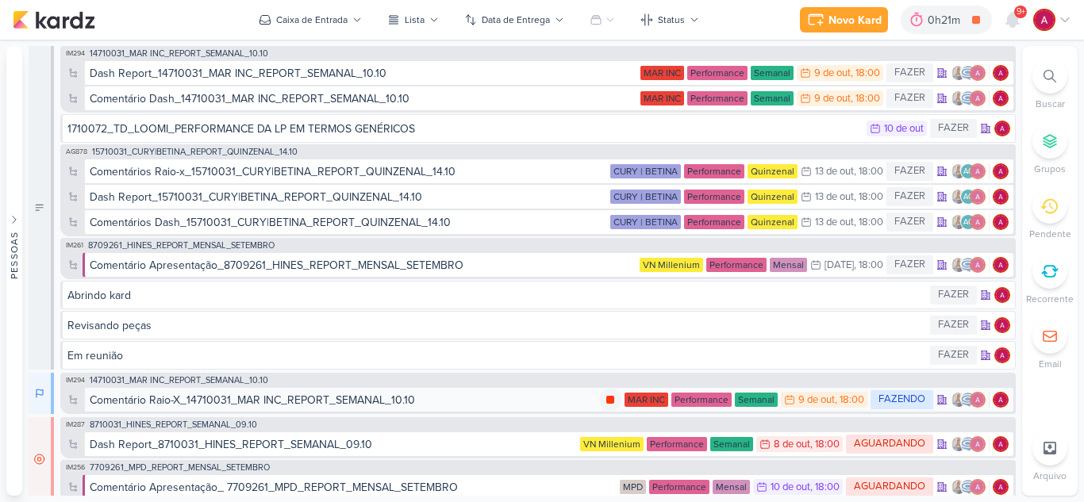
click at [606, 402] on icon at bounding box center [610, 400] width 8 height 8
click at [463, 404] on div "Comentário Raio-X_14710031_MAR INC_REPORT_SEMANAL_10.10" at bounding box center [344, 400] width 509 height 17
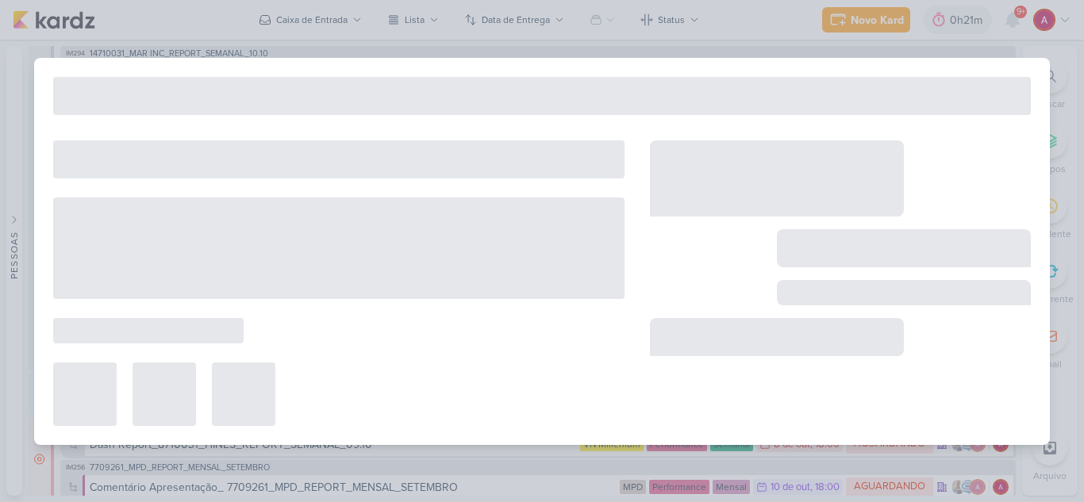
type input "Comentário Raio-X_14710031_MAR INC_REPORT_SEMANAL_10.10"
type input "[DATE] 18:00"
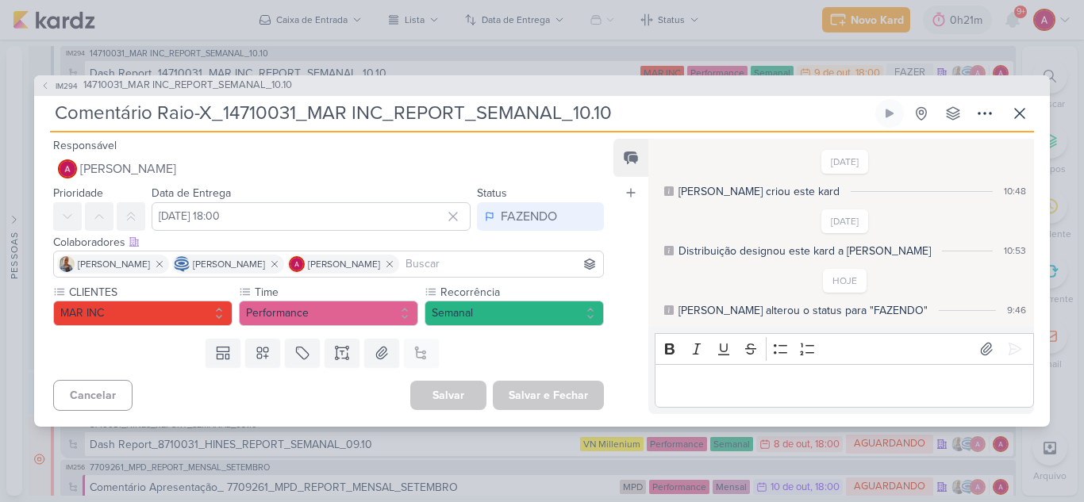
click at [704, 378] on p "Editor editing area: main" at bounding box center [843, 385] width 363 height 19
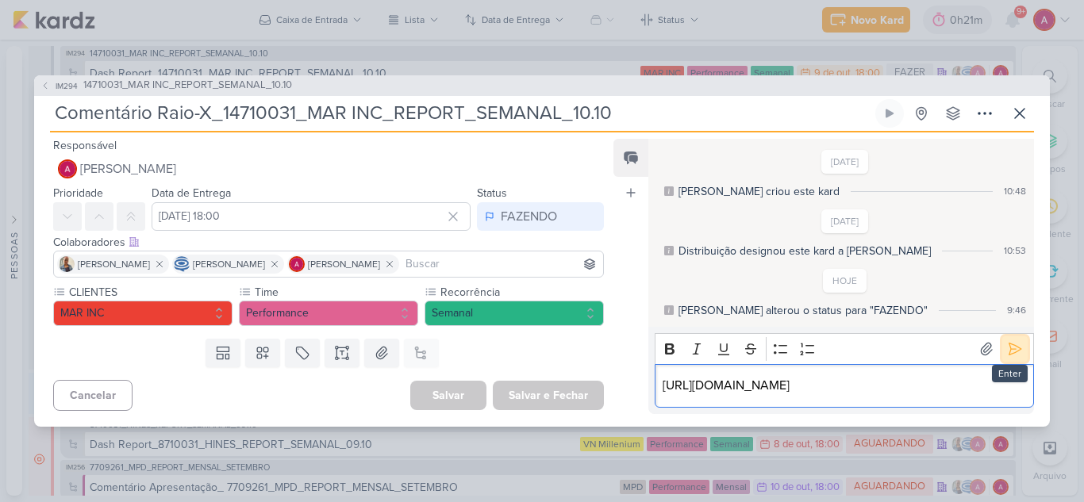
click at [1010, 346] on icon at bounding box center [1015, 349] width 16 height 16
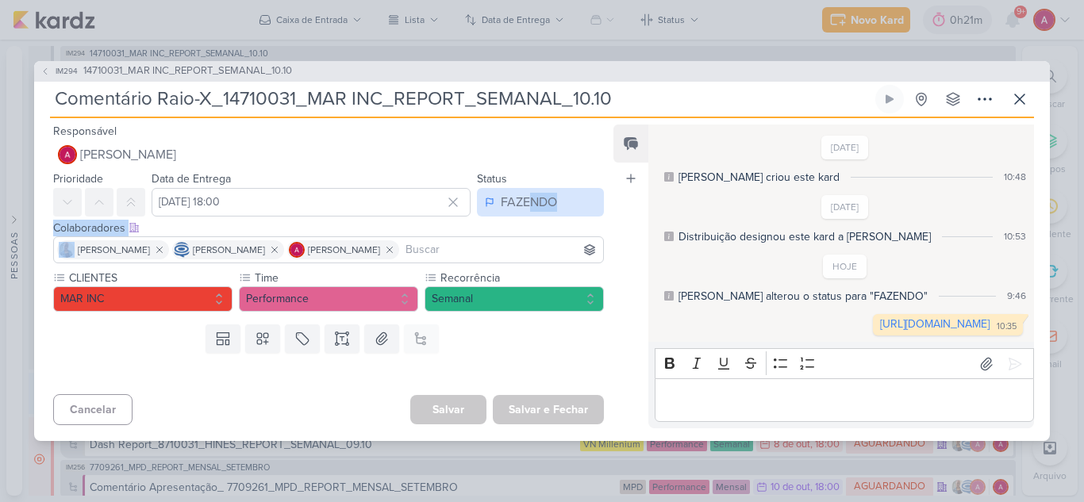
click at [521, 198] on div "Responsável [PERSON_NAME] Nenhum contato encontrado create new contact Novo Con…" at bounding box center [322, 274] width 576 height 307
click at [505, 193] on div "FAZENDO" at bounding box center [529, 202] width 56 height 19
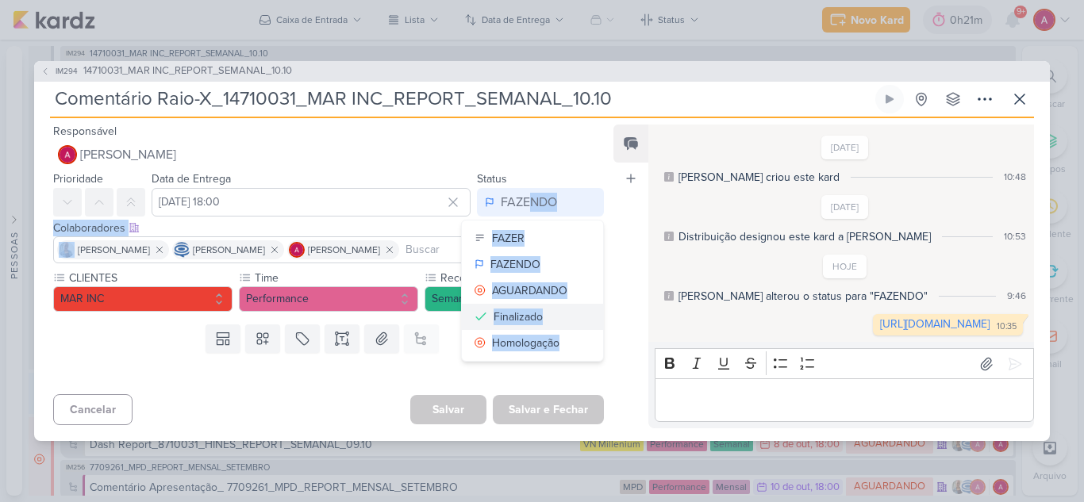
click at [497, 309] on div "Finalizado" at bounding box center [517, 317] width 49 height 17
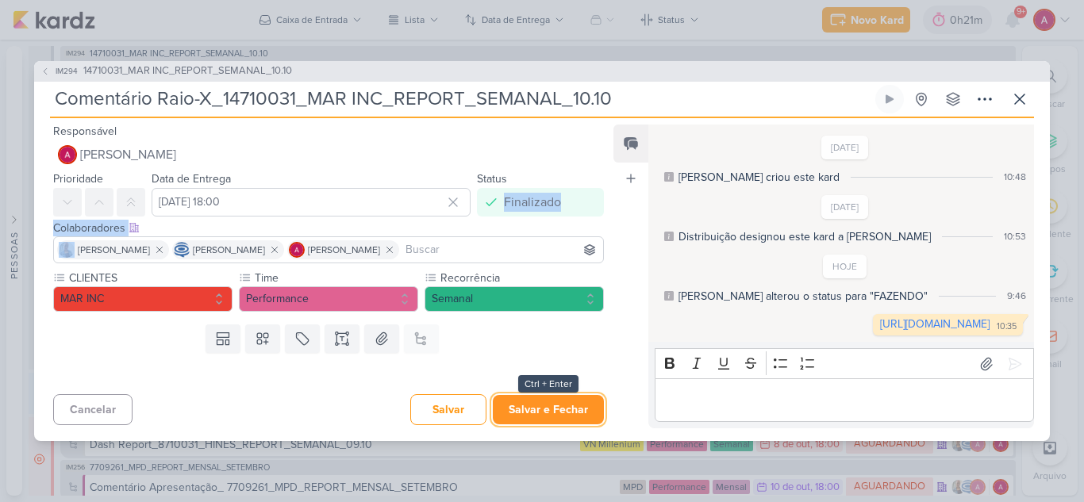
click at [538, 424] on button "Salvar e Fechar" at bounding box center [548, 409] width 111 height 29
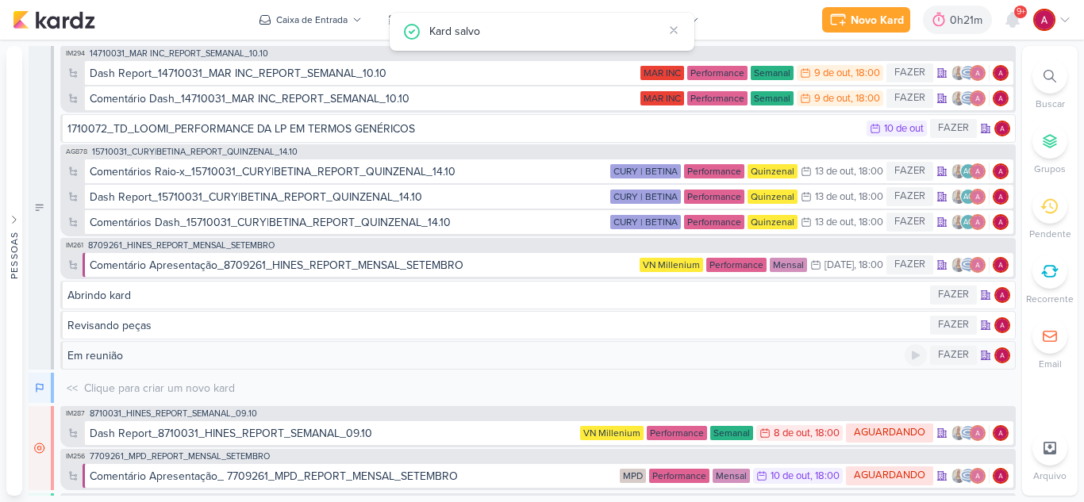
click at [114, 361] on div "Em reunião" at bounding box center [95, 355] width 56 height 17
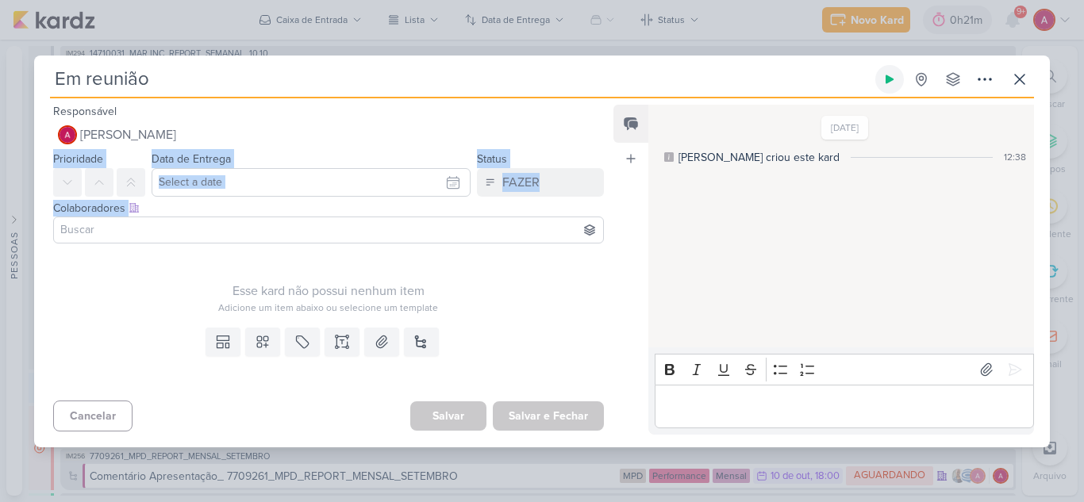
click at [892, 82] on icon at bounding box center [889, 79] width 13 height 13
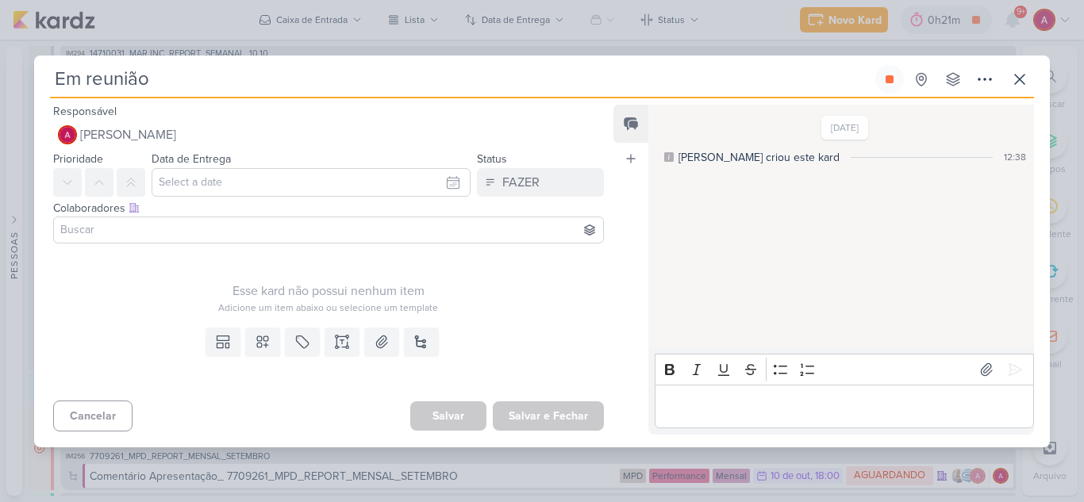
click at [483, 269] on div "Esse kard não possui nenhum item Adicione um item abaixo ou selecione um templa…" at bounding box center [328, 282] width 551 height 65
click at [542, 186] on button "FAZER" at bounding box center [540, 182] width 127 height 29
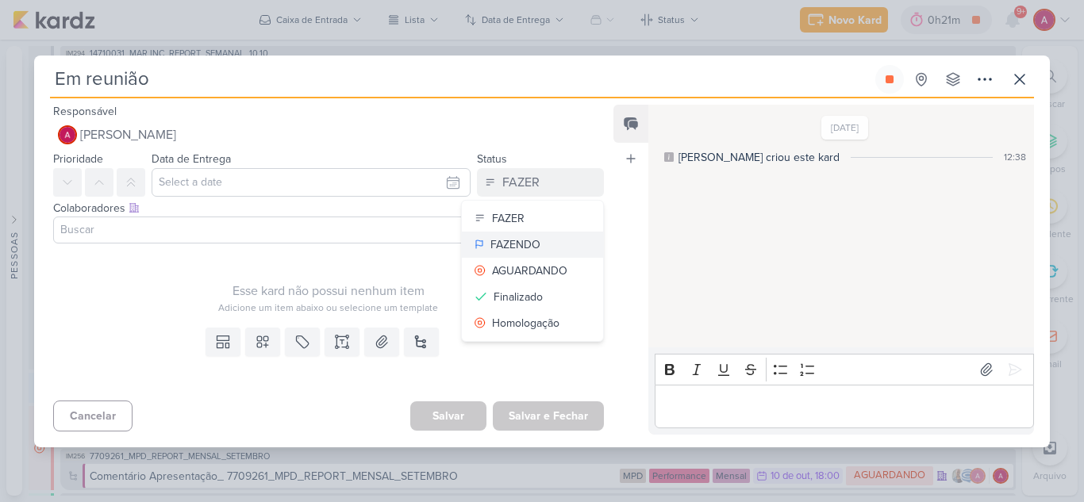
click at [520, 247] on div "FAZENDO" at bounding box center [515, 244] width 50 height 17
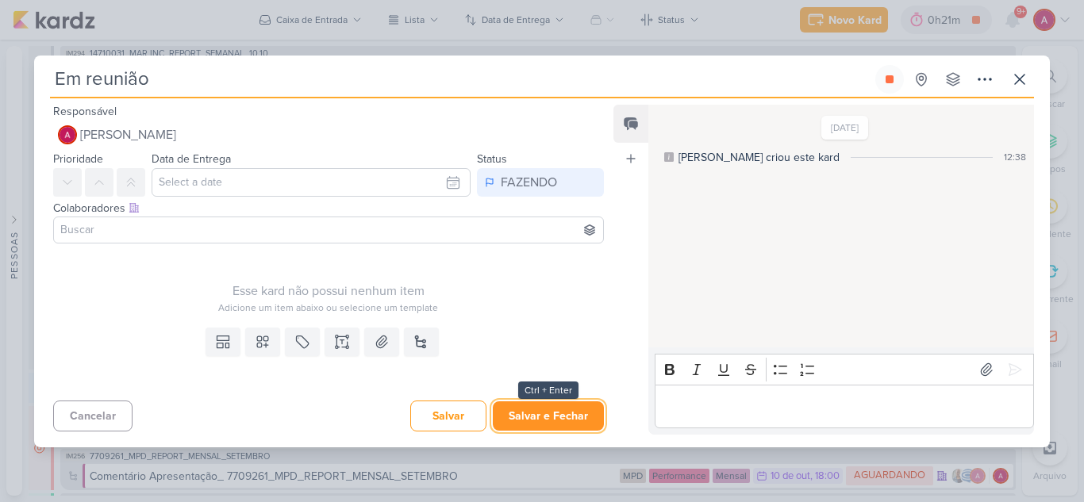
click at [542, 420] on button "Salvar e Fechar" at bounding box center [548, 415] width 111 height 29
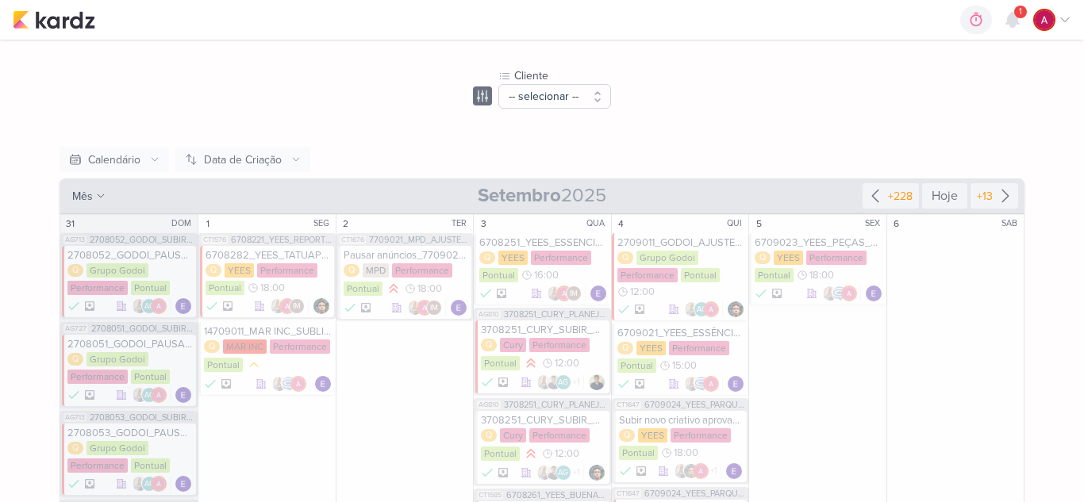
scroll to position [79, 0]
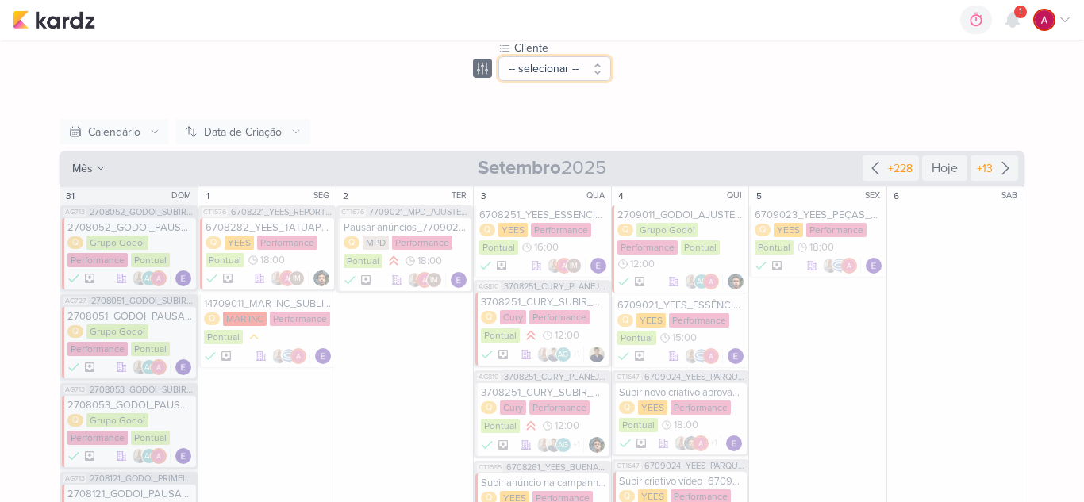
click at [535, 75] on button "-- selecionar --" at bounding box center [554, 68] width 113 height 25
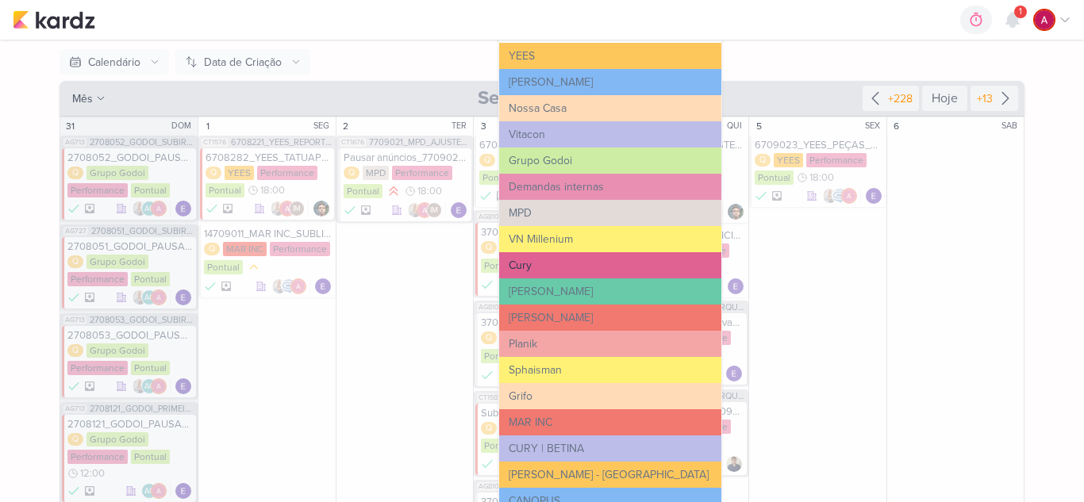
scroll to position [397, 0]
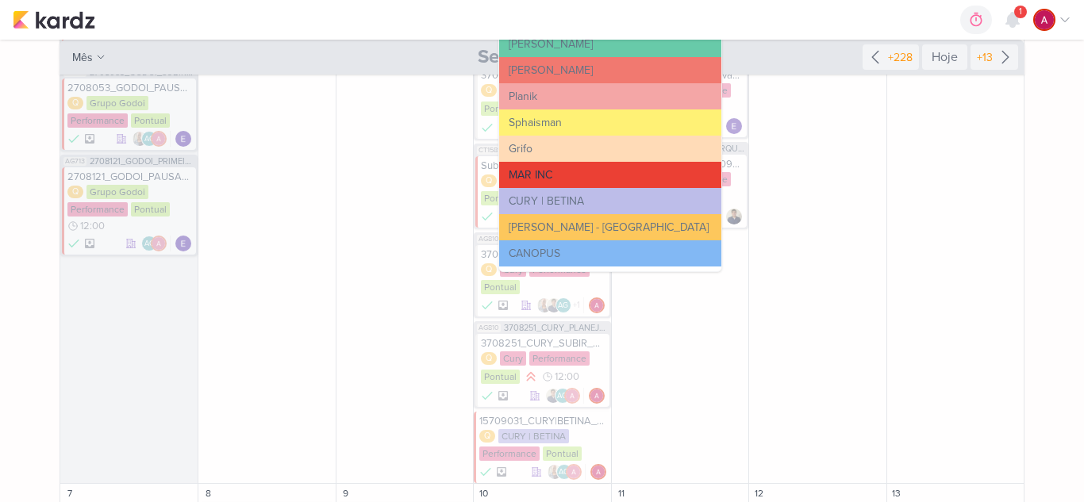
click at [529, 178] on button "MAR INC" at bounding box center [610, 175] width 222 height 26
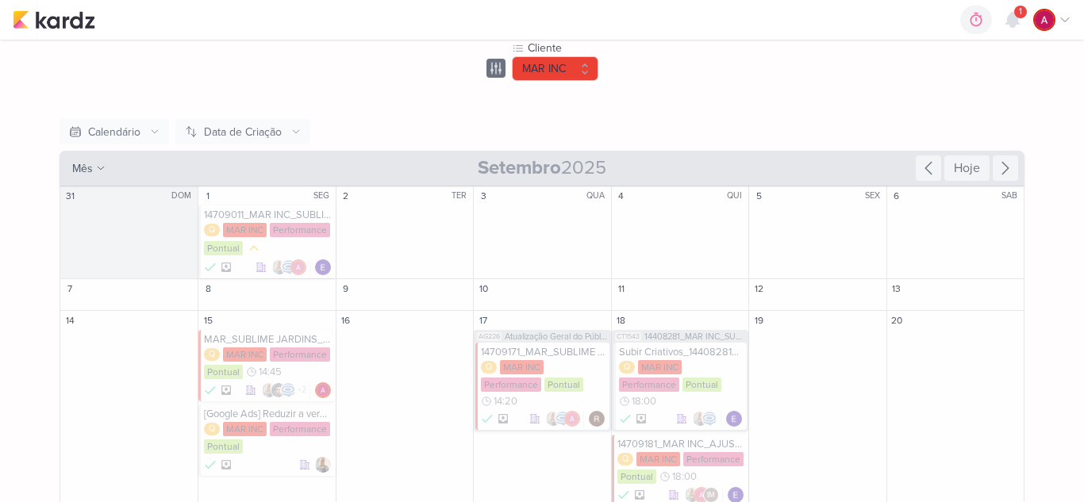
scroll to position [159, 0]
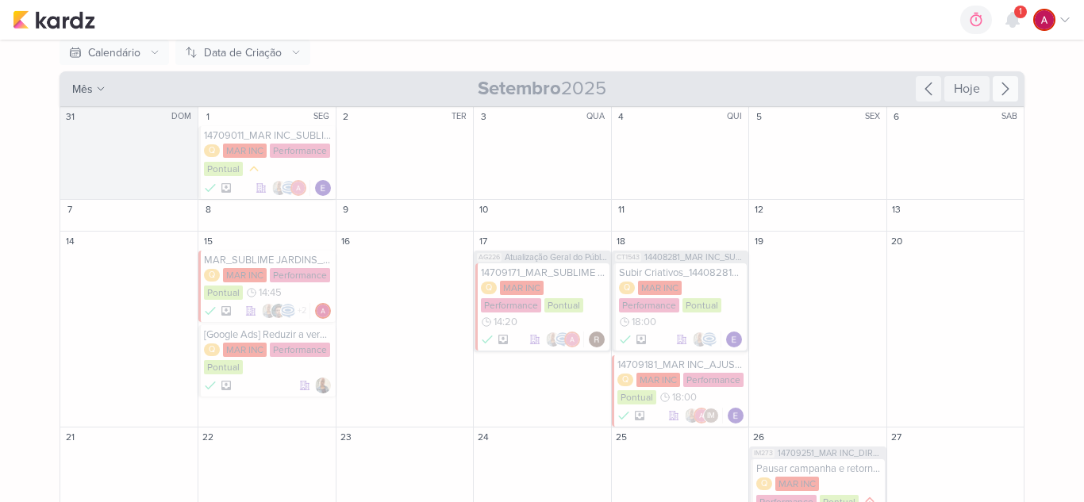
click at [1003, 89] on icon at bounding box center [1005, 88] width 19 height 19
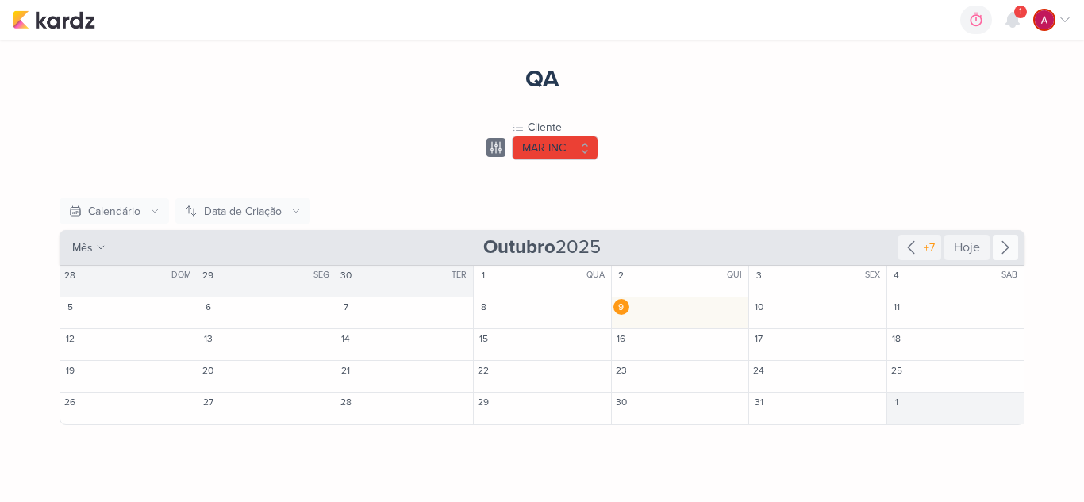
scroll to position [0, 0]
